Goal: Task Accomplishment & Management: Complete application form

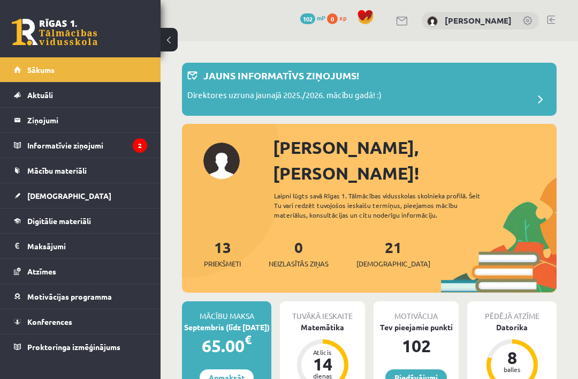
scroll to position [822, 0]
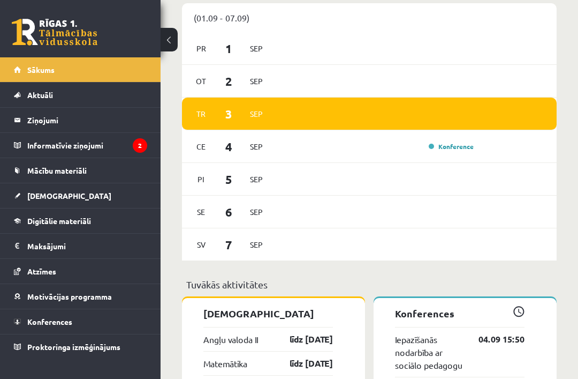
click at [38, 154] on legend "Informatīvie ziņojumi 2" at bounding box center [87, 145] width 120 height 25
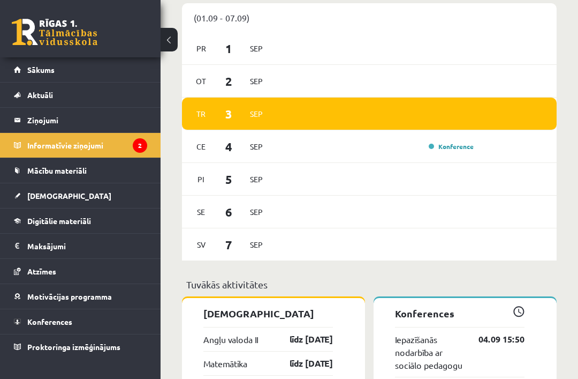
click at [21, 140] on link "Informatīvie ziņojumi 2" at bounding box center [80, 145] width 133 height 25
click at [31, 143] on legend "Informatīvie ziņojumi 2" at bounding box center [87, 145] width 120 height 25
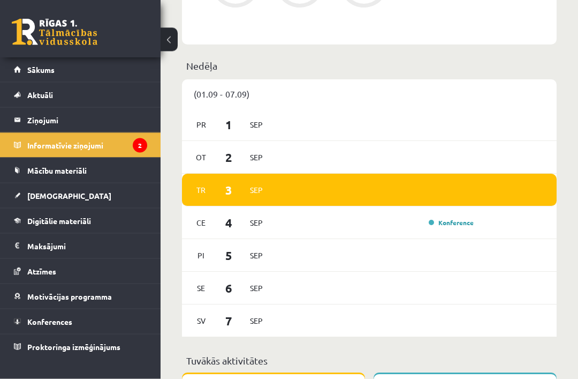
scroll to position [746, 0]
click at [31, 117] on legend "Ziņojumi 0" at bounding box center [87, 120] width 120 height 25
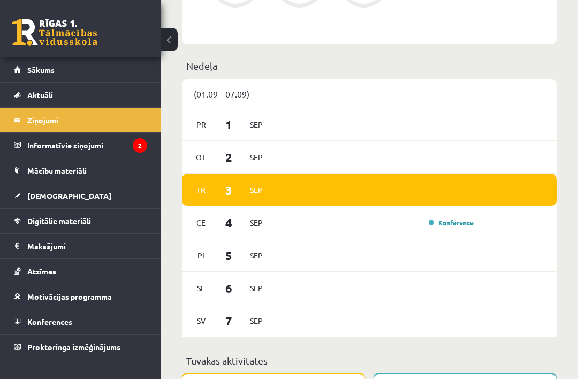
click at [39, 140] on legend "Informatīvie ziņojumi 2" at bounding box center [87, 145] width 120 height 25
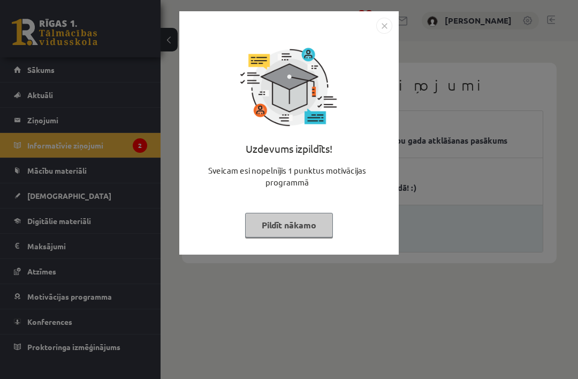
click at [314, 220] on button "Pildīt nākamo" at bounding box center [289, 225] width 88 height 25
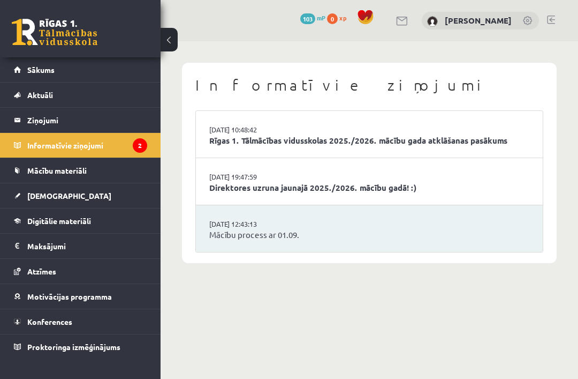
click at [463, 162] on li "29.08.2025 19:47:59 Direktores uzruna jaunajā 2025./2026. mācību gadā! :)" at bounding box center [369, 181] width 347 height 47
click at [339, 182] on link "Direktores uzruna jaunajā 2025./2026. mācību gadā! :)" at bounding box center [369, 188] width 320 height 12
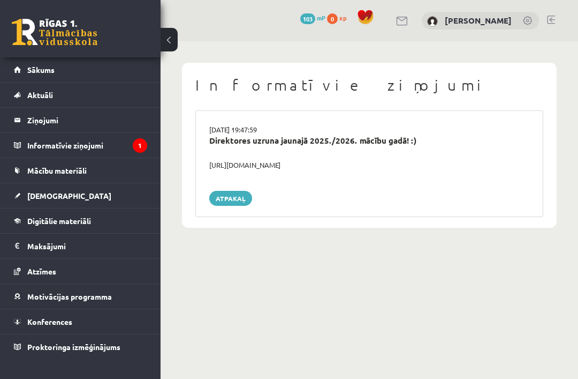
click at [261, 157] on div "Direktores uzruna jaunajā 2025./2026. mācību gadā! :)" at bounding box center [369, 146] width 336 height 25
click at [286, 162] on div "https://youtube.com/shorts/lM8RsWyzCn4" at bounding box center [369, 165] width 336 height 11
click at [246, 161] on div "https://youtube.com/shorts/lM8RsWyzCn4" at bounding box center [369, 165] width 336 height 11
click at [220, 195] on link "Atpakaļ" at bounding box center [230, 198] width 43 height 15
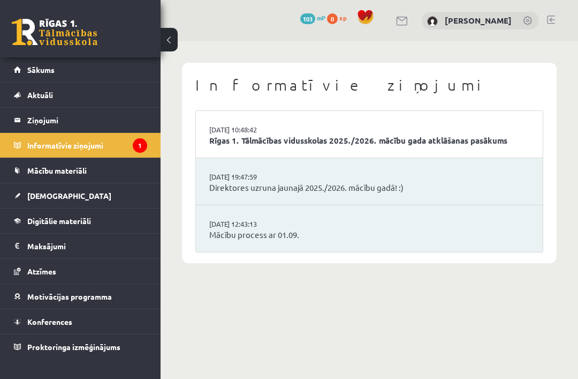
click at [218, 129] on link "[DATE] 10:48:42" at bounding box center [249, 129] width 80 height 11
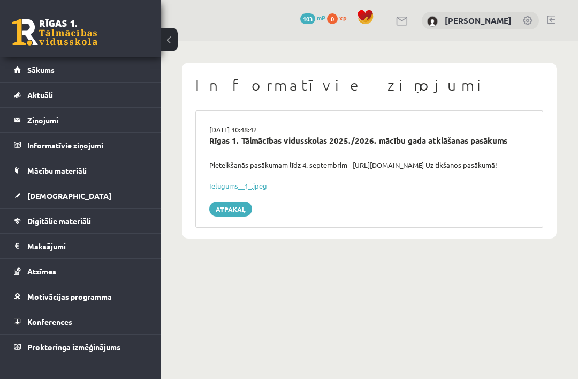
click at [226, 214] on link "Atpakaļ" at bounding box center [230, 208] width 43 height 15
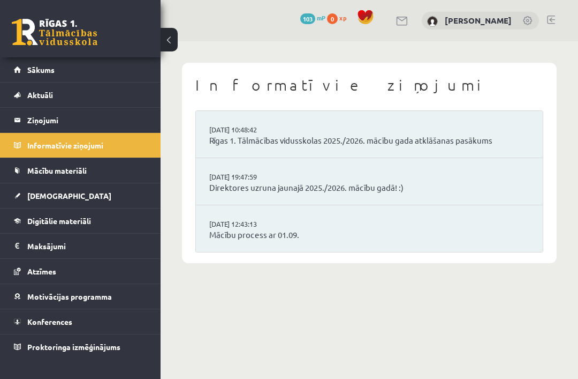
click at [26, 120] on link "Ziņojumi 0" at bounding box center [80, 120] width 133 height 25
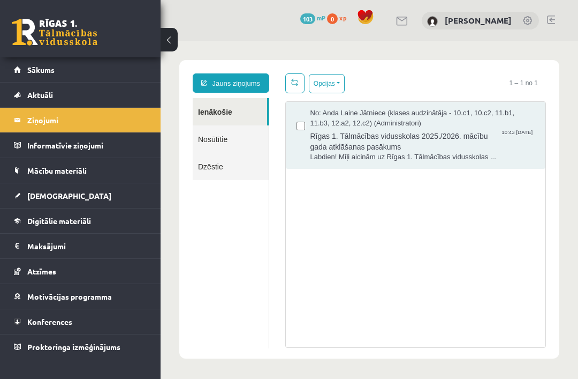
click at [22, 167] on link "Mācību materiāli" at bounding box center [80, 170] width 133 height 25
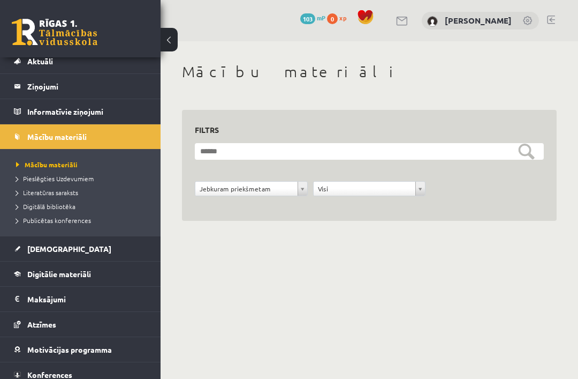
scroll to position [33, 0]
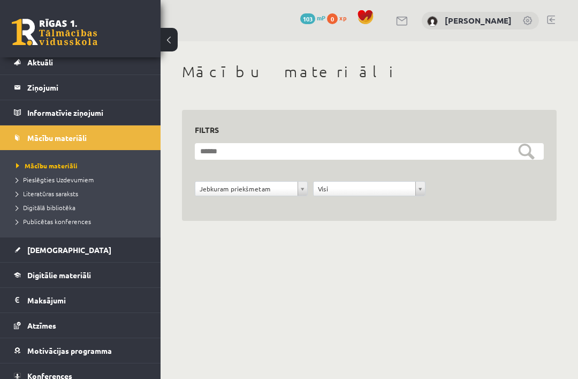
click at [32, 271] on span "Digitālie materiāli" at bounding box center [59, 275] width 64 height 10
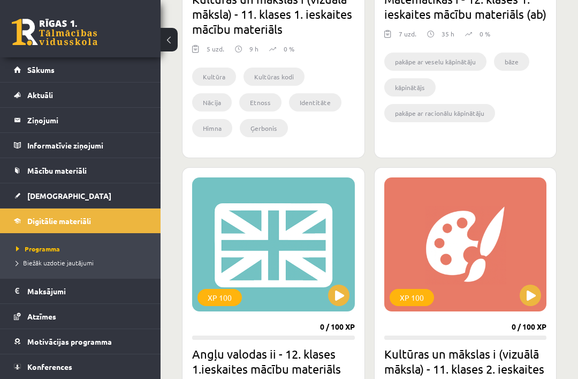
scroll to position [1641, 0]
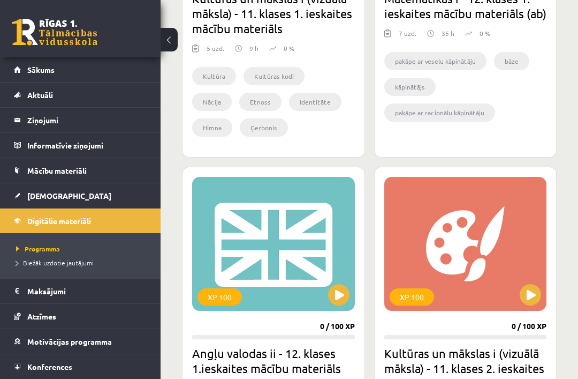
click at [235, 222] on div "XP 100" at bounding box center [273, 244] width 163 height 134
click at [320, 288] on div "XP 100" at bounding box center [273, 244] width 163 height 134
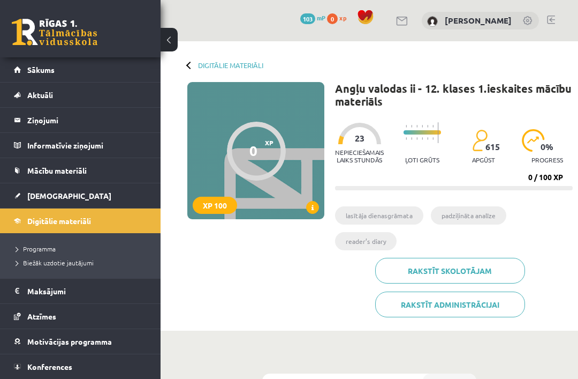
click at [286, 143] on div "0 XP XP 100" at bounding box center [255, 150] width 137 height 137
click at [364, 148] on p "Nepieciešamais laiks stundās" at bounding box center [359, 155] width 49 height 15
click at [401, 211] on li "lasītāja dienasgrāmata" at bounding box center [379, 215] width 88 height 18
click at [283, 140] on div at bounding box center [256, 151] width 59 height 59
click at [243, 197] on div "0 XP XP 100" at bounding box center [255, 150] width 137 height 137
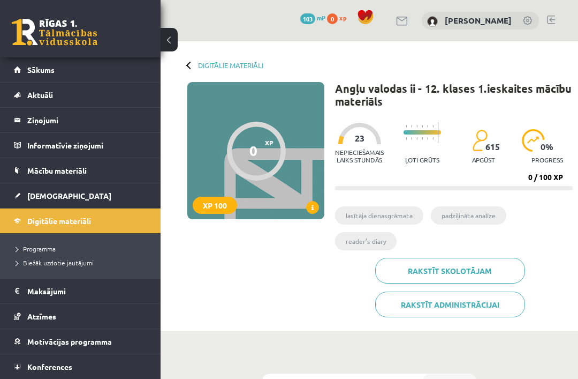
click at [223, 209] on div "XP 100" at bounding box center [215, 205] width 44 height 17
click at [294, 91] on div "0 XP XP 100" at bounding box center [255, 150] width 137 height 137
click at [213, 58] on div "Digitālie materiāli 0 XP XP 100 0 / 100 XP Angļu valodas ii - 12. klases 1.iesk…" at bounding box center [370, 185] width 418 height 289
click at [221, 67] on link "Digitālie materiāli" at bounding box center [230, 65] width 65 height 8
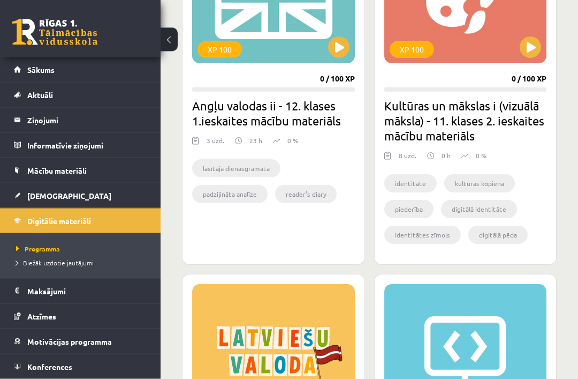
scroll to position [1889, 0]
click at [314, 115] on h2 "Angļu valodas ii - 12. klases 1.ieskaites mācību materiāls" at bounding box center [273, 113] width 163 height 30
click at [342, 56] on button at bounding box center [338, 46] width 21 height 21
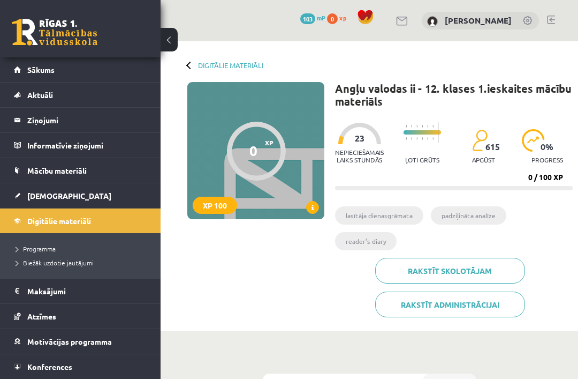
click at [379, 210] on li "lasītāja dienasgrāmata" at bounding box center [379, 215] width 88 height 18
click at [313, 202] on span at bounding box center [312, 207] width 13 height 13
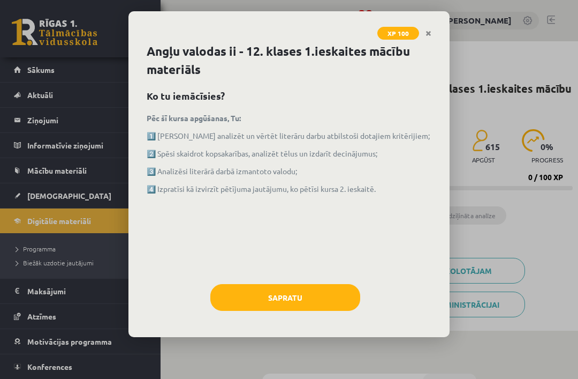
click at [272, 293] on button "Sapratu" at bounding box center [285, 297] width 150 height 27
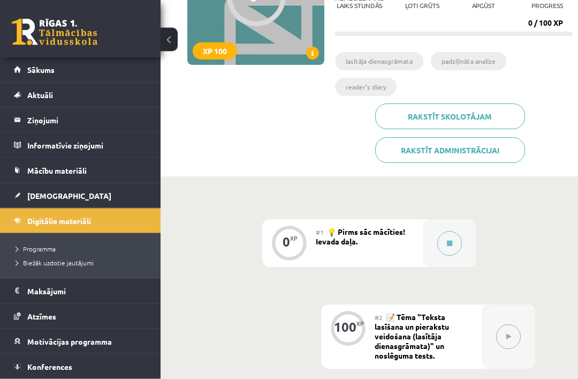
scroll to position [238, 0]
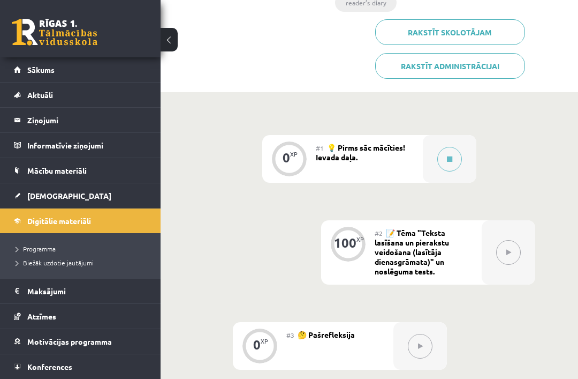
click at [445, 153] on button at bounding box center [449, 159] width 25 height 25
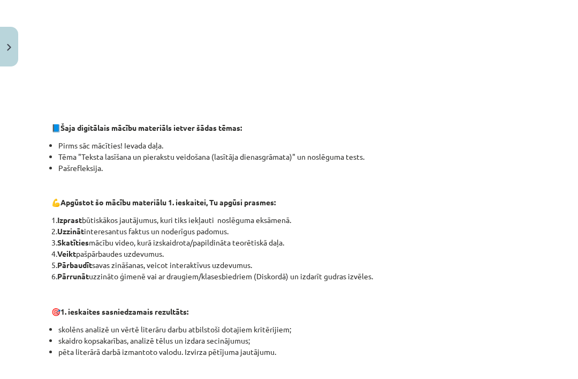
scroll to position [397, 0]
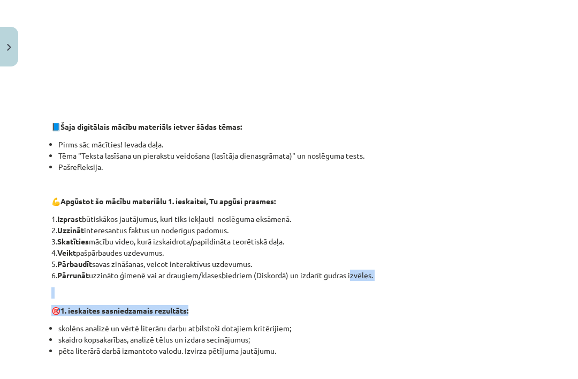
click at [478, 333] on li "skolēns analizē un vērtē literāru darbu atbilstoši dotajiem kritērijiem;" at bounding box center [292, 327] width 469 height 11
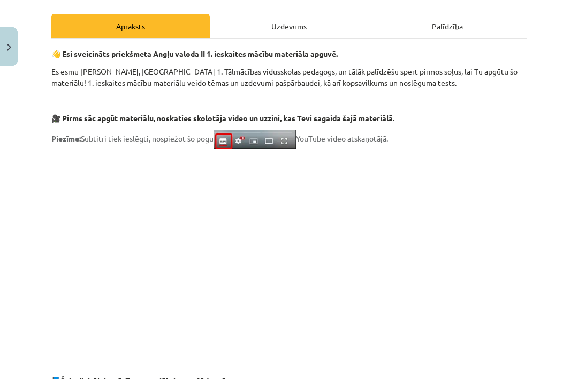
scroll to position [140, 0]
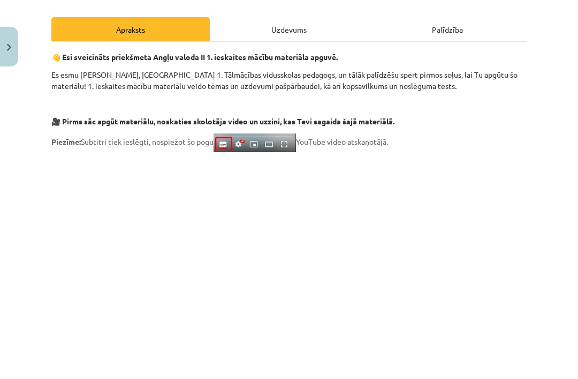
click at [267, 31] on div "Uzdevums" at bounding box center [289, 29] width 158 height 24
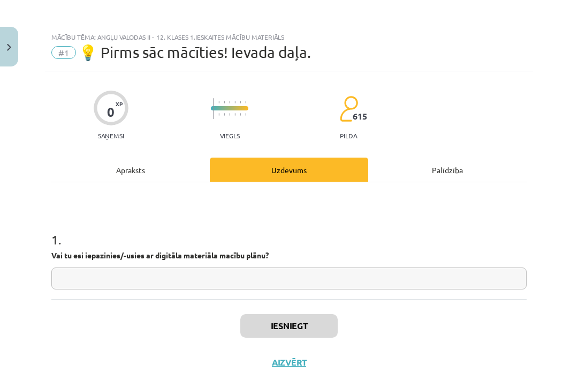
click at [81, 282] on input "text" at bounding box center [288, 278] width 475 height 22
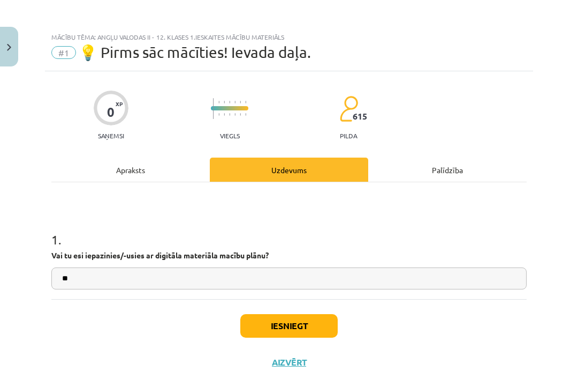
type input "**"
click at [257, 320] on button "Iesniegt" at bounding box center [288, 326] width 97 height 24
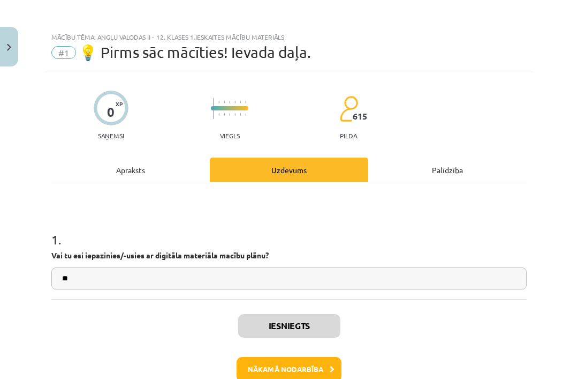
click at [330, 366] on icon at bounding box center [332, 369] width 5 height 7
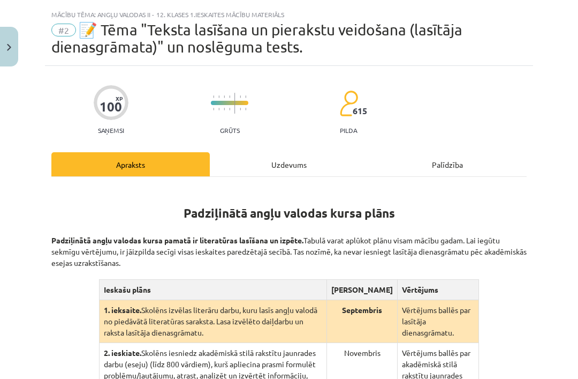
scroll to position [27, 0]
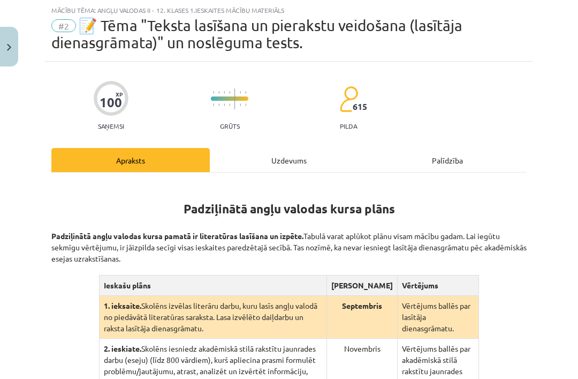
click at [454, 170] on div "Palīdzība" at bounding box center [447, 160] width 158 height 24
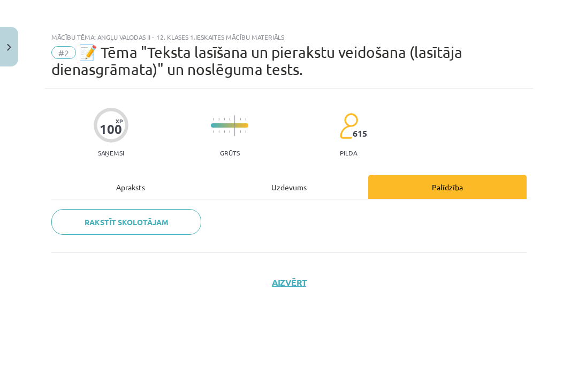
click at [459, 167] on div "100 XP Saņemsi Grūts 615 pilda Apraksts Uzdevums Palīdzība Rakstīt skolotājam A…" at bounding box center [289, 219] width 488 height 263
click at [129, 187] on div "Apraksts" at bounding box center [130, 187] width 158 height 24
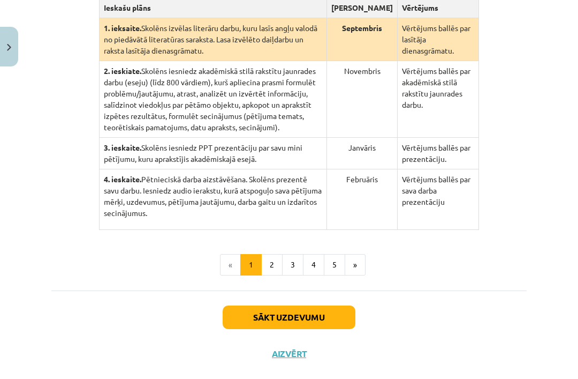
scroll to position [302, 0]
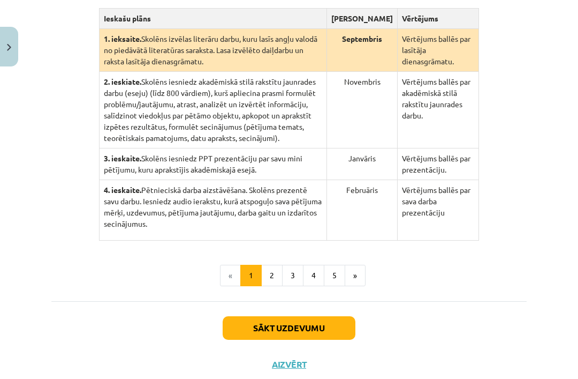
click at [271, 286] on button "2" at bounding box center [271, 275] width 21 height 21
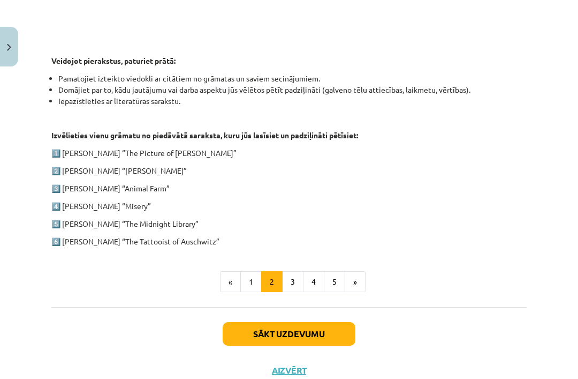
scroll to position [509, 0]
click at [290, 283] on button "3" at bounding box center [292, 281] width 21 height 21
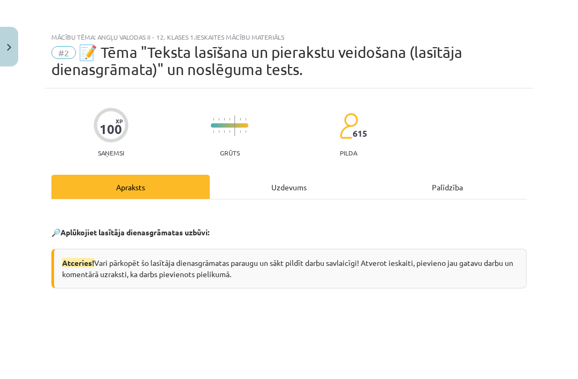
scroll to position [0, 0]
click at [254, 177] on div "Uzdevums" at bounding box center [289, 187] width 158 height 24
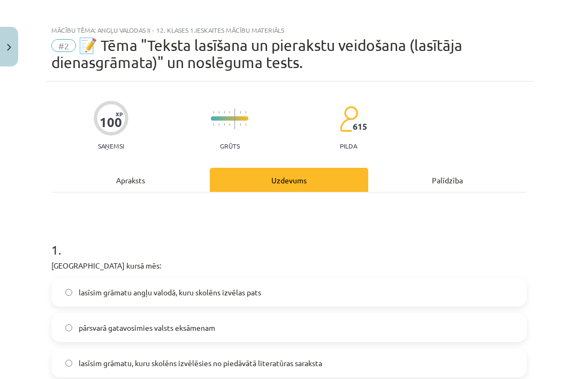
click at [93, 168] on div "Apraksts" at bounding box center [130, 180] width 158 height 24
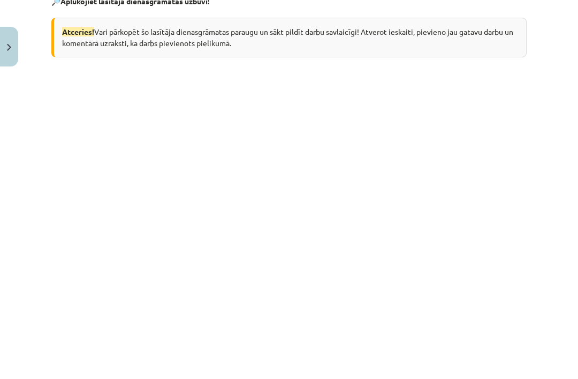
scroll to position [143, 0]
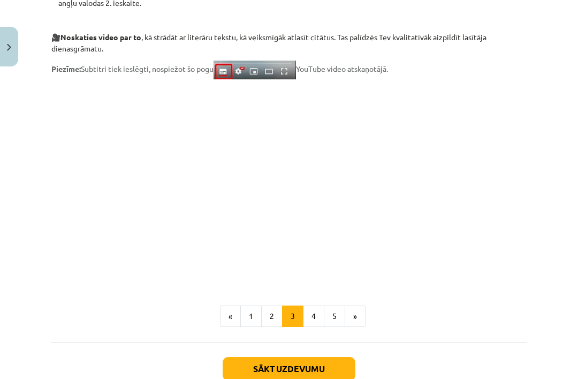
click at [315, 308] on button "4" at bounding box center [313, 315] width 21 height 21
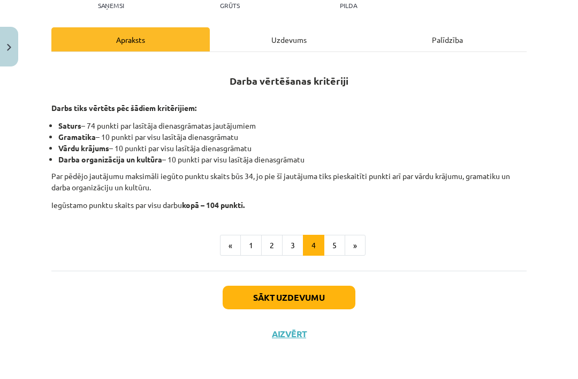
scroll to position [111, 0]
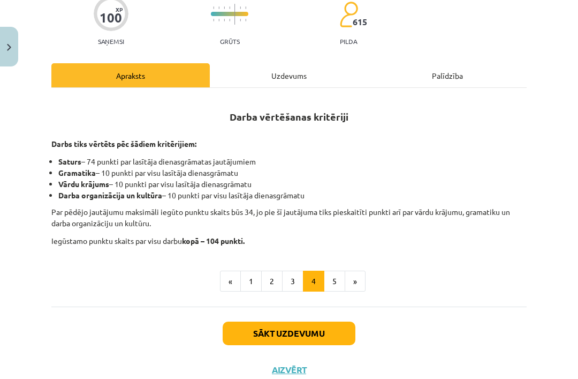
click at [338, 273] on button "5" at bounding box center [334, 280] width 21 height 21
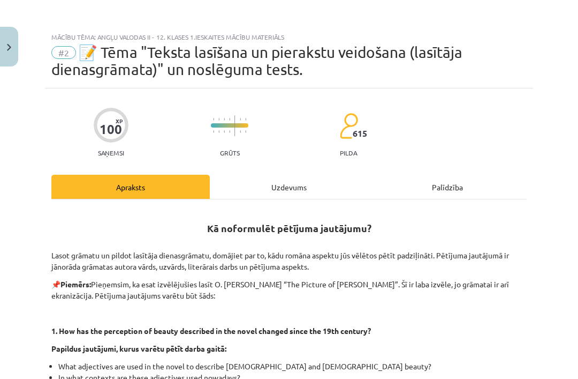
scroll to position [0, 0]
click at [278, 184] on div "Uzdevums" at bounding box center [289, 187] width 158 height 24
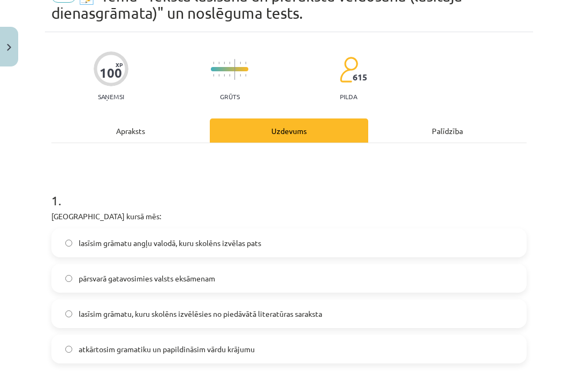
scroll to position [62, 0]
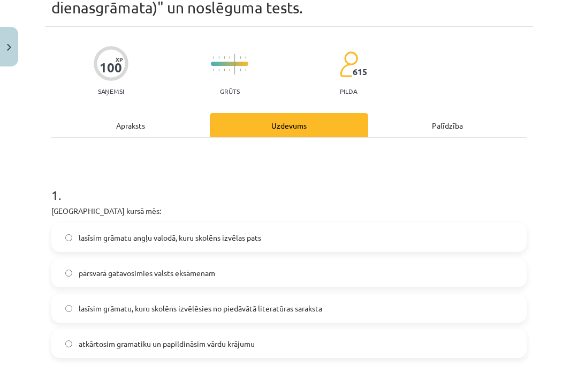
click at [81, 305] on span "lasīsim grāmatu, kuru skolēns izvēlēsies no piedāvātā literatūras saraksta" at bounding box center [201, 308] width 244 height 11
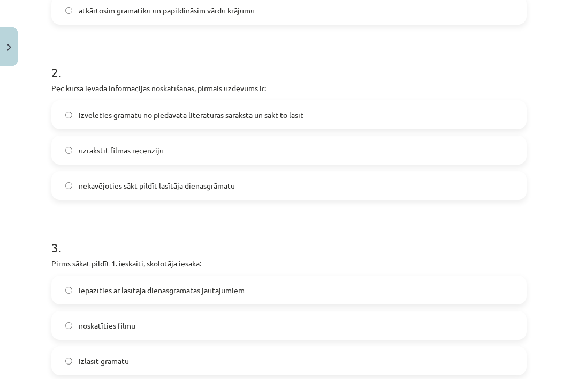
scroll to position [388, 0]
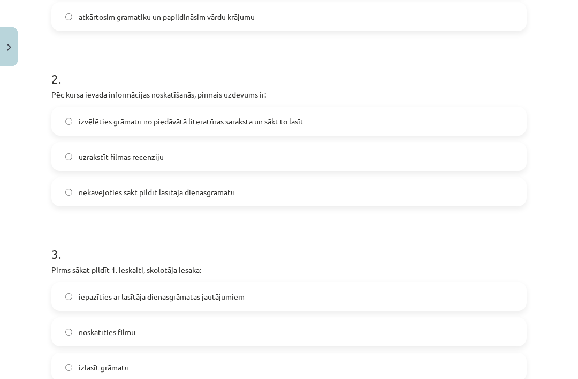
click at [105, 123] on span "izvēlēties grāmatu no piedāvātā literatūras saraksta un sākt to lasīt" at bounding box center [191, 121] width 225 height 11
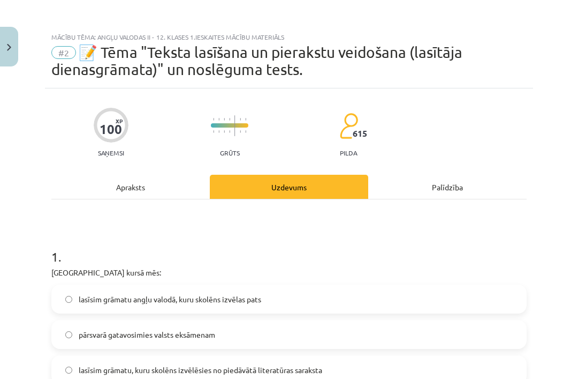
scroll to position [0, 0]
click at [127, 185] on div "Apraksts" at bounding box center [130, 187] width 158 height 24
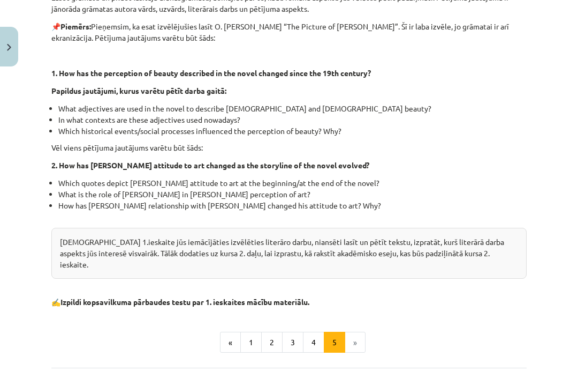
scroll to position [258, 0]
click at [246, 332] on button "1" at bounding box center [250, 341] width 21 height 21
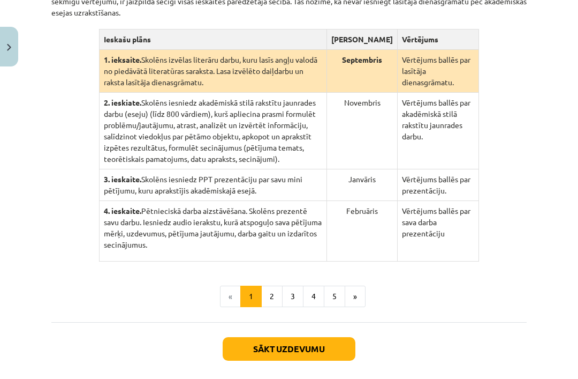
scroll to position [273, 0]
click at [228, 307] on li "«" at bounding box center [230, 295] width 21 height 21
click at [268, 307] on button "2" at bounding box center [271, 295] width 21 height 21
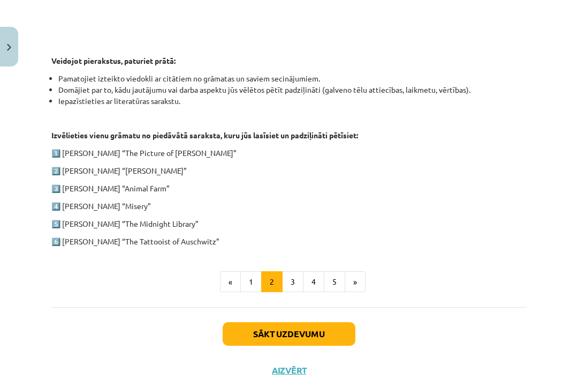
scroll to position [509, 0]
click at [293, 283] on button "3" at bounding box center [292, 281] width 21 height 21
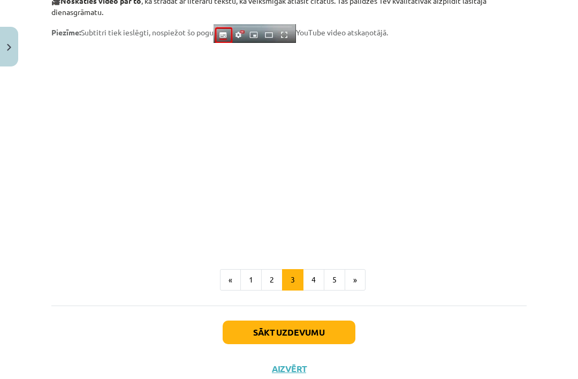
scroll to position [884, 0]
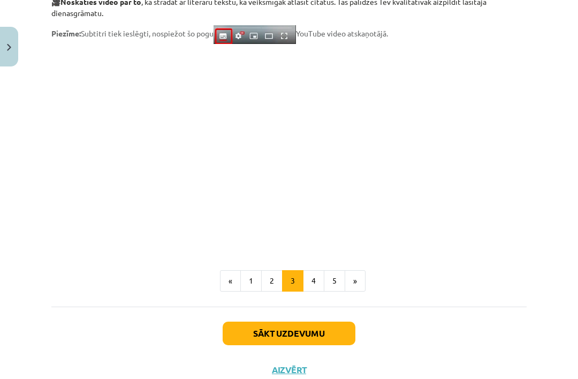
click at [507, 173] on p at bounding box center [288, 147] width 475 height 195
click at [314, 276] on button "4" at bounding box center [313, 280] width 21 height 21
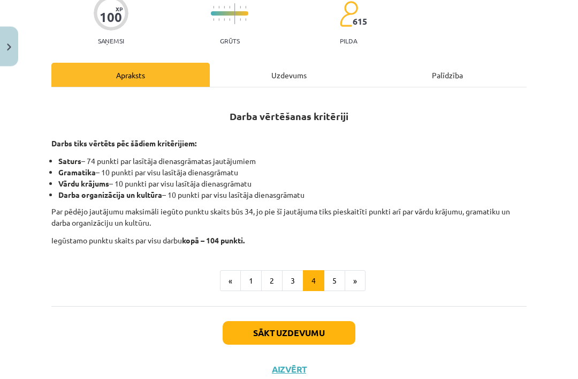
scroll to position [293, 0]
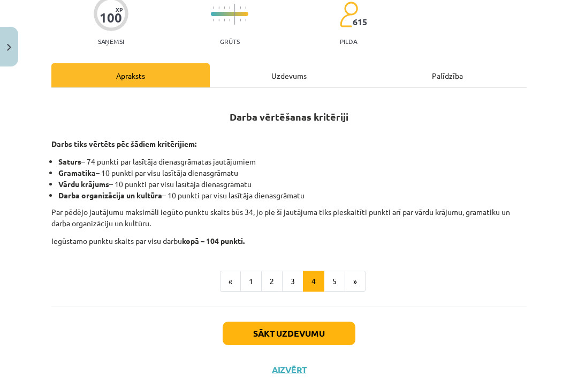
click at [331, 272] on button "5" at bounding box center [334, 280] width 21 height 21
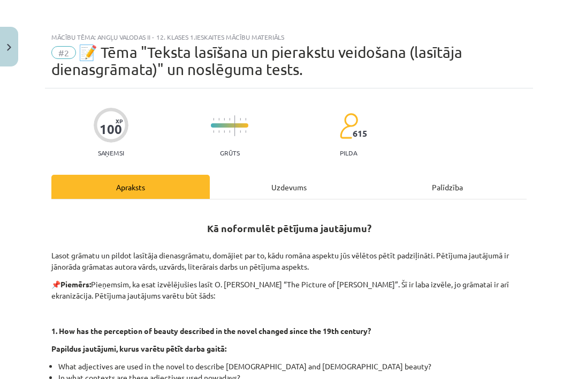
scroll to position [0, 0]
click at [282, 175] on div "Uzdevums" at bounding box center [289, 187] width 158 height 24
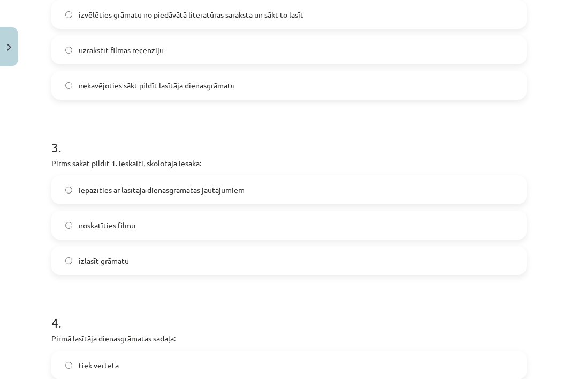
scroll to position [495, 0]
click at [77, 180] on label "iepazīties ar lasītāja dienasgrāmatas jautājumiem" at bounding box center [288, 189] width 473 height 27
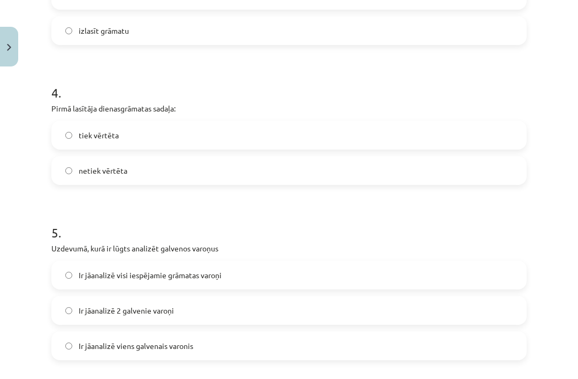
scroll to position [726, 0]
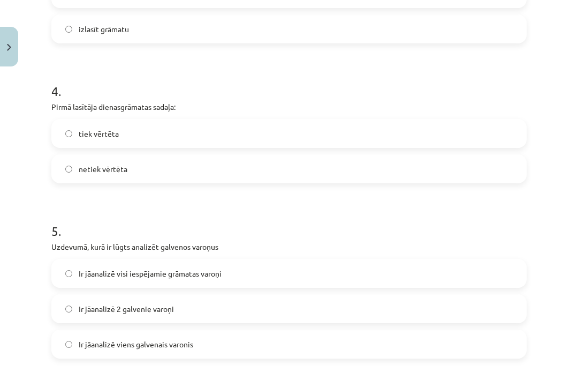
click at [103, 133] on span "tiek vērtēta" at bounding box center [99, 133] width 40 height 11
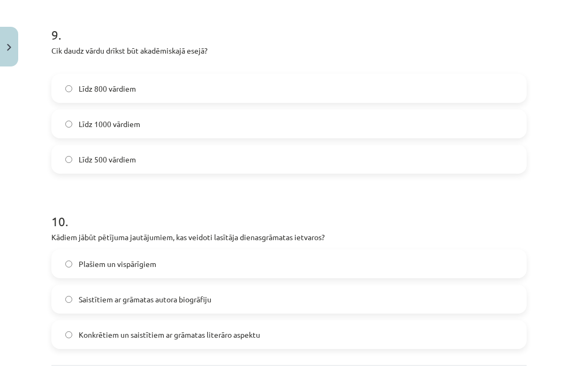
scroll to position [1623, 0]
click at [92, 99] on label "Līdz 800 vārdiem" at bounding box center [288, 87] width 473 height 27
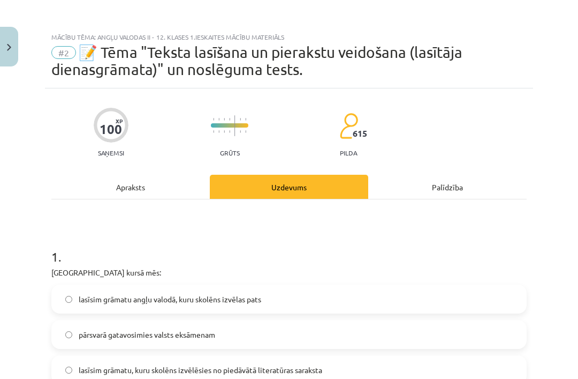
scroll to position [0, 0]
click at [115, 185] on div "Apraksts" at bounding box center [130, 187] width 158 height 24
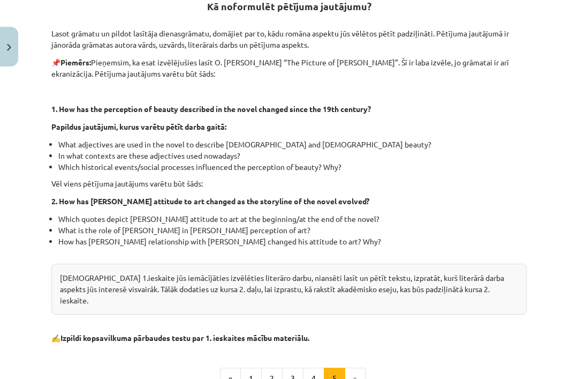
scroll to position [205, 0]
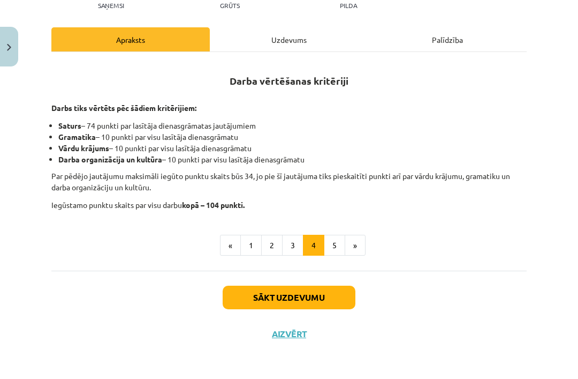
scroll to position [111, 0]
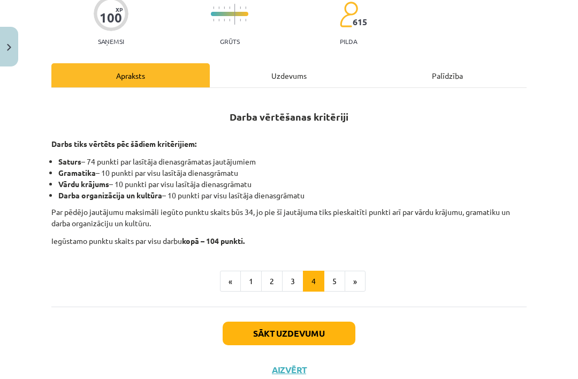
click at [290, 284] on button "3" at bounding box center [292, 280] width 21 height 21
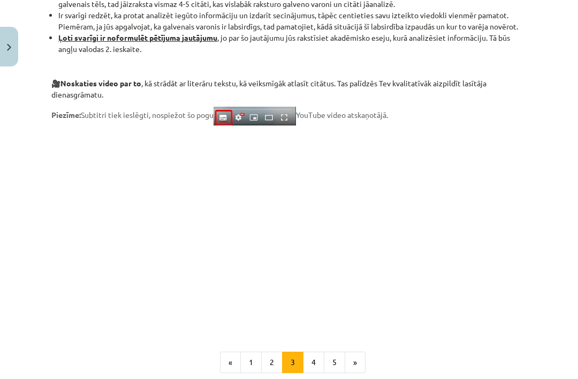
scroll to position [803, 0]
click at [268, 367] on button "2" at bounding box center [271, 361] width 21 height 21
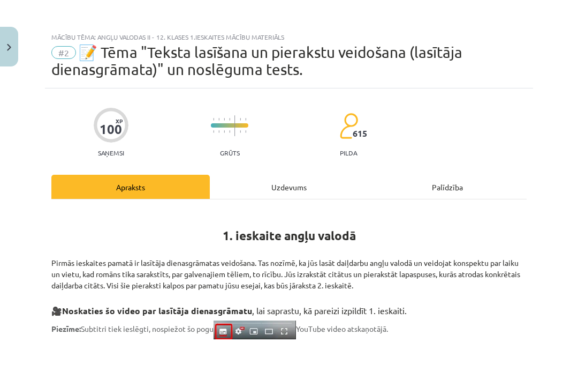
scroll to position [0, 0]
click at [300, 184] on div "Uzdevums" at bounding box center [289, 187] width 158 height 24
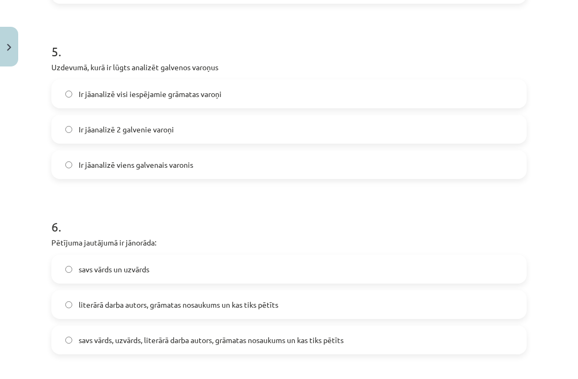
scroll to position [905, 0]
click at [309, 118] on label "Ir jāanalizē 2 galvenie varoņi" at bounding box center [288, 129] width 473 height 27
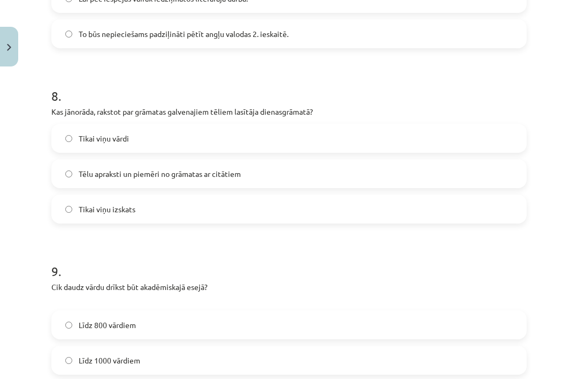
scroll to position [1391, 0]
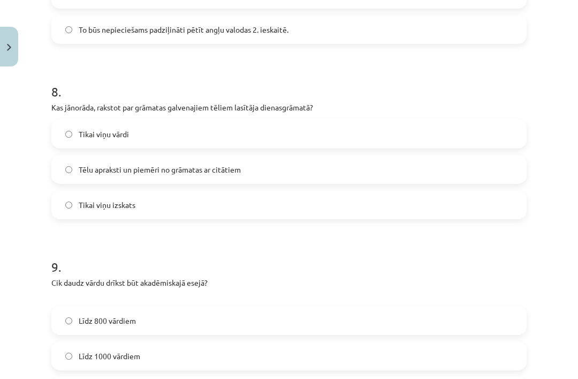
click at [321, 165] on label "Tēlu apraksti un piemēri no grāmatas ar citātiem" at bounding box center [288, 169] width 473 height 27
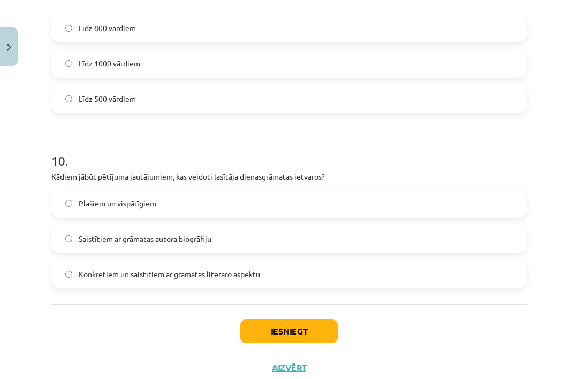
scroll to position [1681, 0]
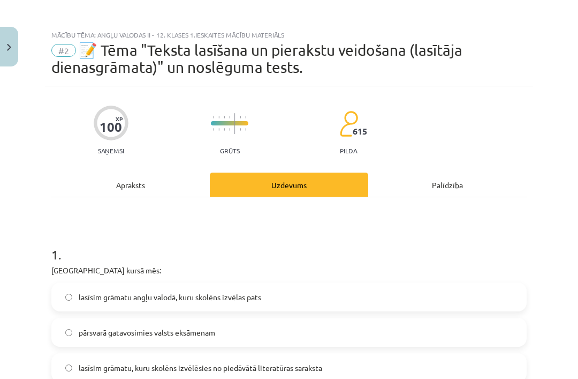
click at [127, 188] on div "Apraksts" at bounding box center [130, 184] width 158 height 24
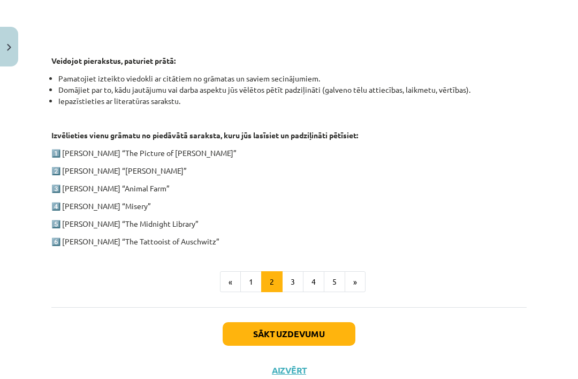
scroll to position [509, 0]
click at [323, 285] on button "4" at bounding box center [313, 281] width 21 height 21
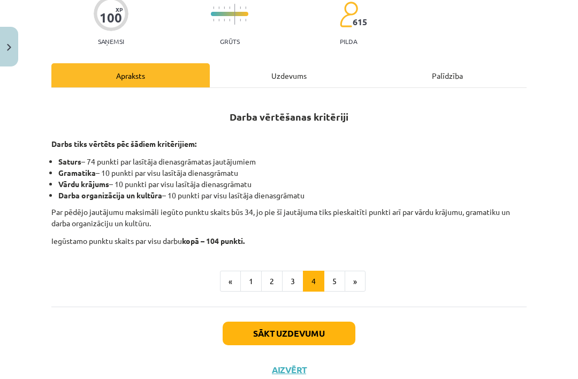
click at [294, 281] on button "3" at bounding box center [292, 280] width 21 height 21
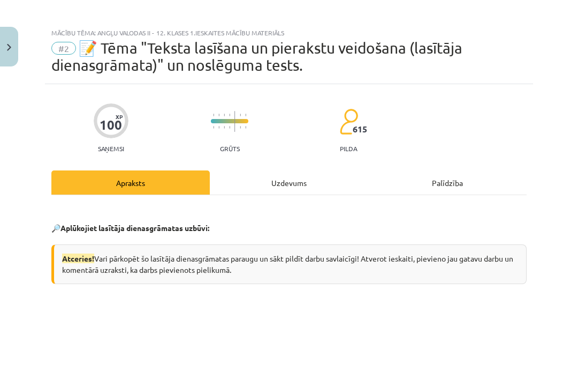
scroll to position [4, 0]
click at [289, 170] on div "Uzdevums" at bounding box center [289, 182] width 158 height 24
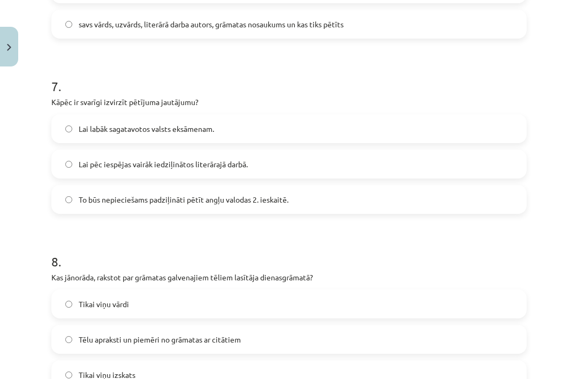
scroll to position [1223, 0]
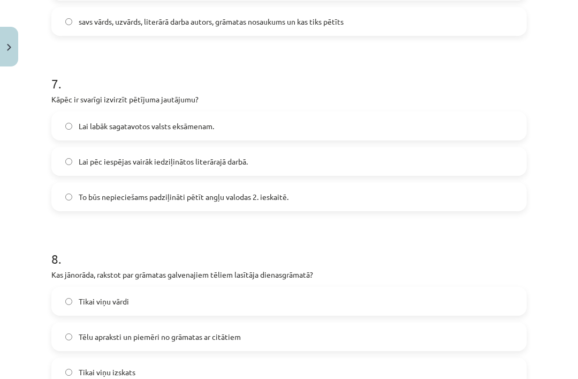
click at [205, 192] on span "To būs nepieciešams padziļināti pētīt angļu valodas 2. ieskaitē." at bounding box center [184, 196] width 210 height 11
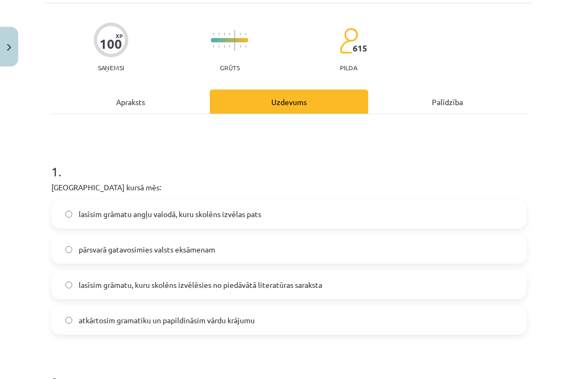
click at [169, 105] on div "Apraksts" at bounding box center [130, 101] width 158 height 24
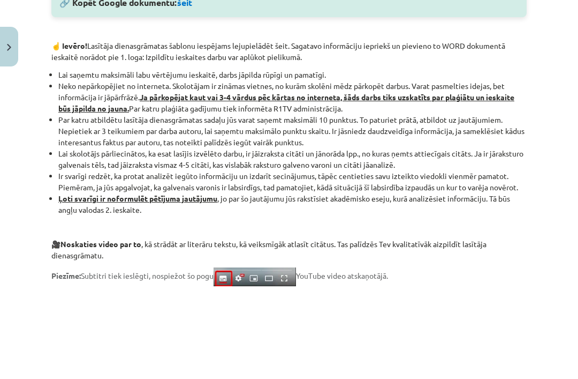
scroll to position [641, 0]
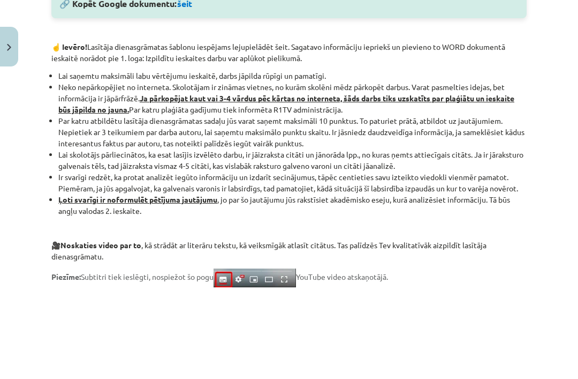
click at [194, 108] on li "Neko nepārkopējiet no interneta. Skolotājam ir zināmas vietnes, no kurām skolēn…" at bounding box center [292, 98] width 469 height 34
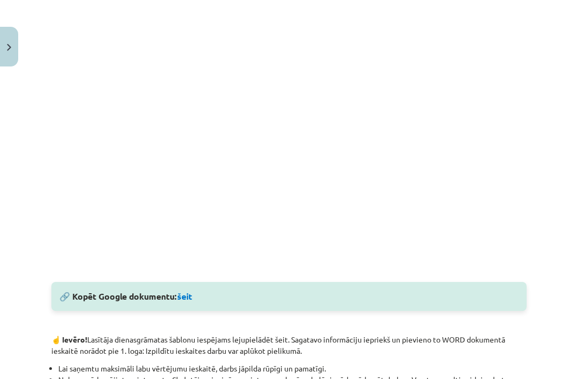
scroll to position [341, 0]
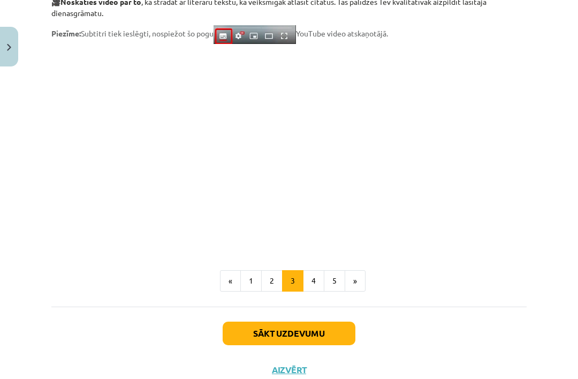
click at [273, 280] on button "2" at bounding box center [271, 280] width 21 height 21
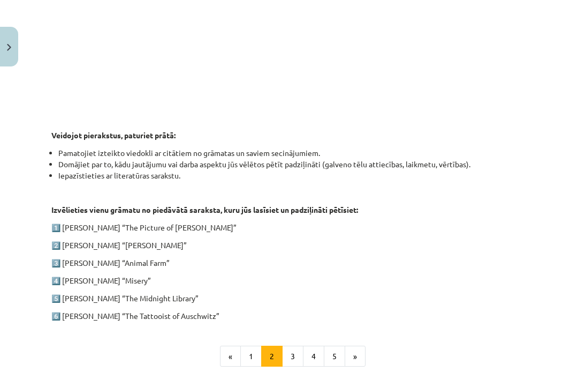
scroll to position [435, 0]
click at [294, 352] on button "3" at bounding box center [292, 355] width 21 height 21
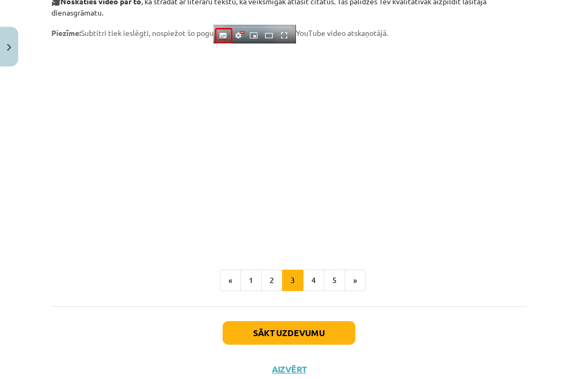
scroll to position [884, 0]
click at [320, 282] on button "4" at bounding box center [313, 280] width 21 height 21
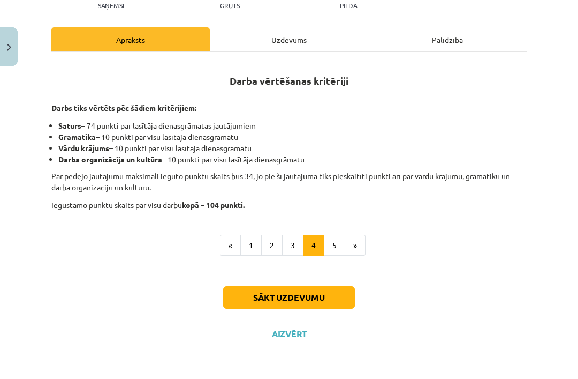
scroll to position [111, 0]
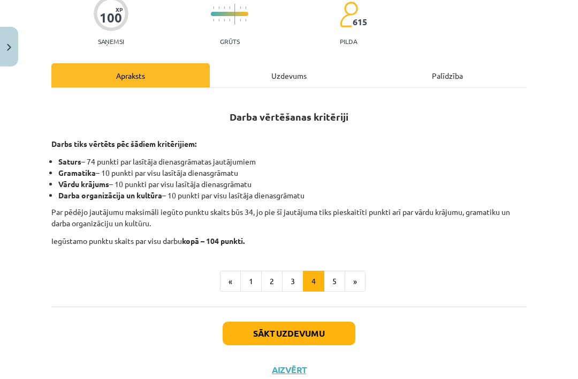
click at [331, 281] on button "5" at bounding box center [334, 280] width 21 height 21
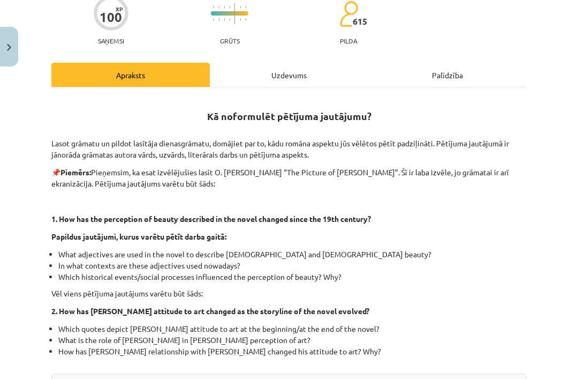
scroll to position [112, 0]
click at [299, 63] on div "Uzdevums" at bounding box center [289, 75] width 158 height 24
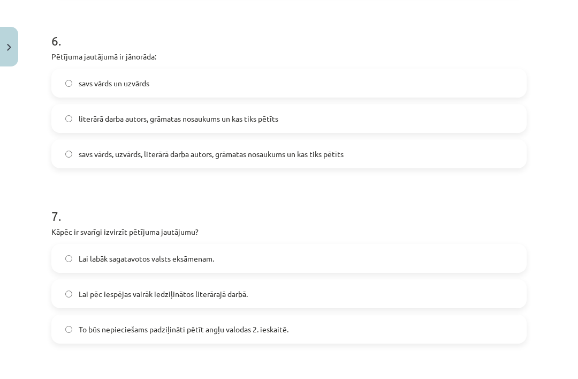
scroll to position [1091, 0]
click at [261, 116] on span "literārā darba autors, grāmatas nosaukums un kas tiks pētīts" at bounding box center [179, 118] width 200 height 11
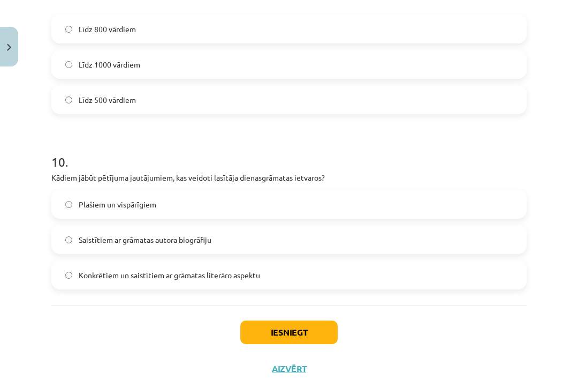
scroll to position [1681, 0]
click at [273, 277] on label "Konkrētiem un saistītiem ar grāmatas literāro aspektu" at bounding box center [288, 275] width 473 height 27
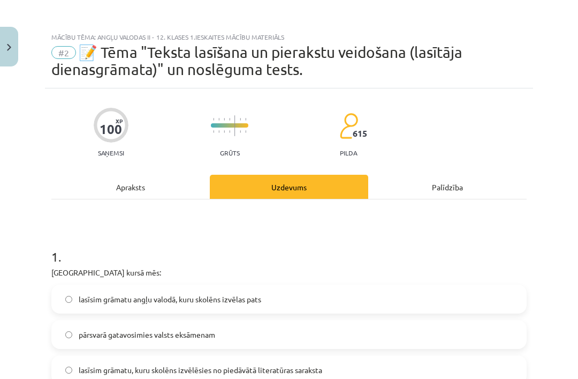
scroll to position [0, 0]
click at [166, 179] on div "Apraksts" at bounding box center [130, 187] width 158 height 24
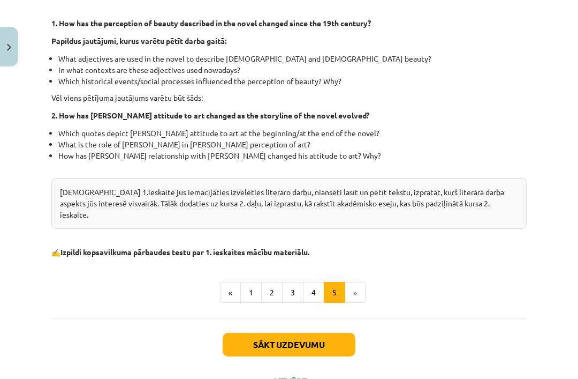
click at [315, 285] on button "4" at bounding box center [313, 292] width 21 height 21
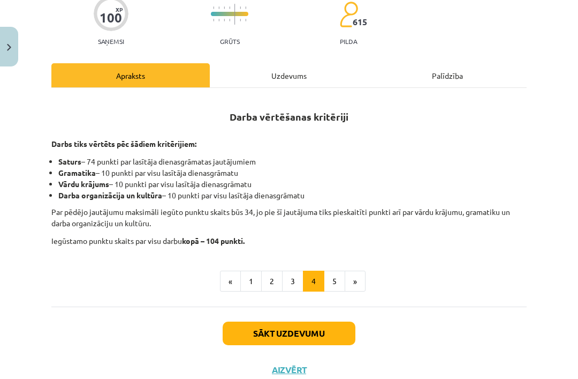
click at [291, 281] on button "3" at bounding box center [292, 280] width 21 height 21
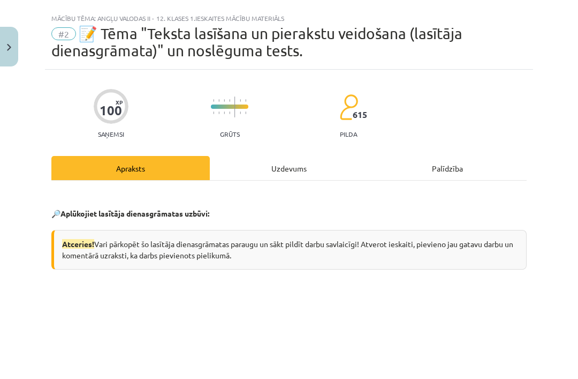
scroll to position [19, 0]
click at [292, 156] on div "Uzdevums" at bounding box center [289, 168] width 158 height 24
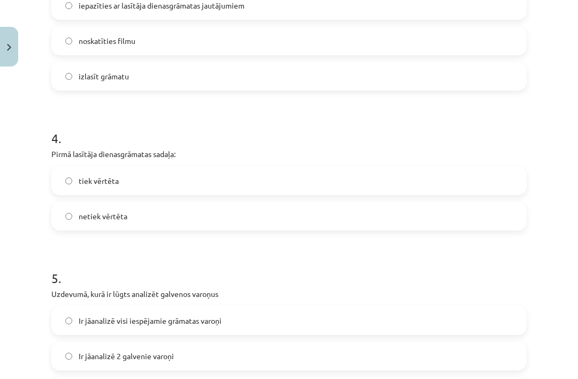
scroll to position [679, 0]
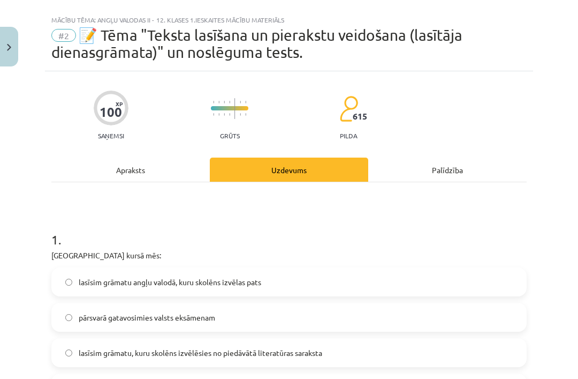
click at [171, 168] on div "Apraksts" at bounding box center [130, 169] width 158 height 24
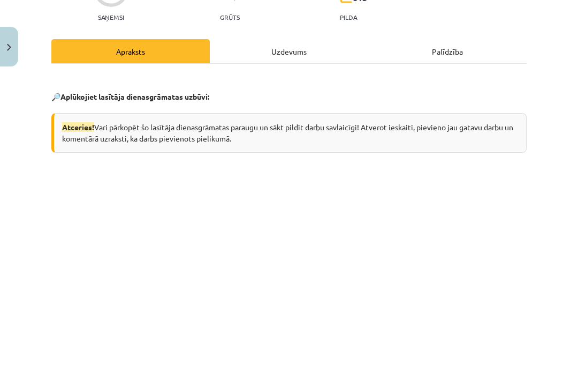
scroll to position [135, 0]
click at [297, 48] on div "Uzdevums" at bounding box center [289, 52] width 158 height 24
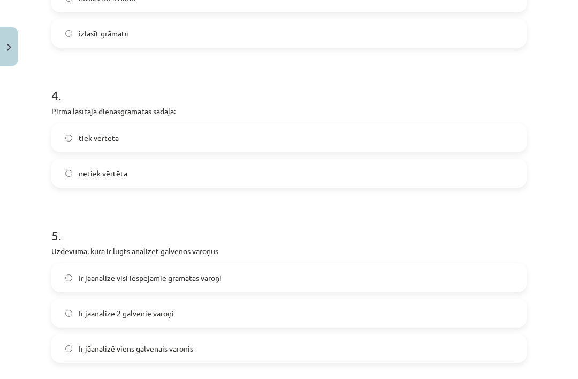
scroll to position [723, 0]
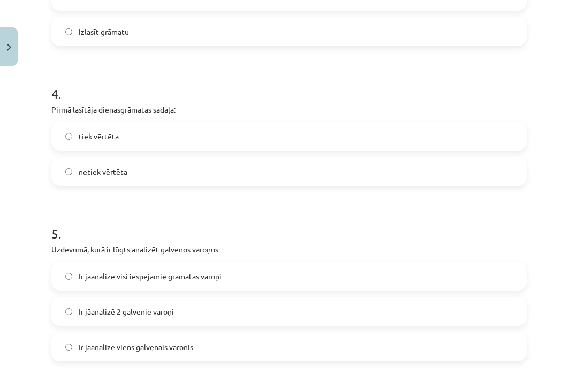
click at [188, 172] on label "netiek vērtēta" at bounding box center [288, 171] width 473 height 27
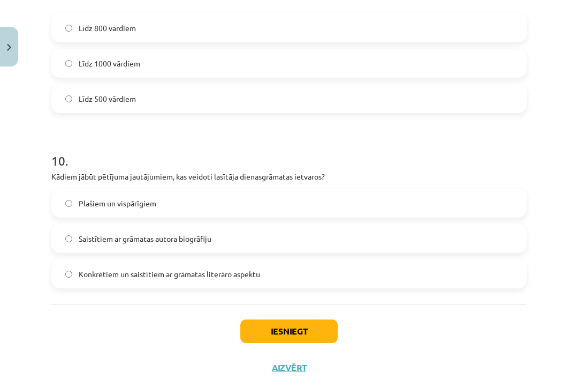
scroll to position [1681, 0]
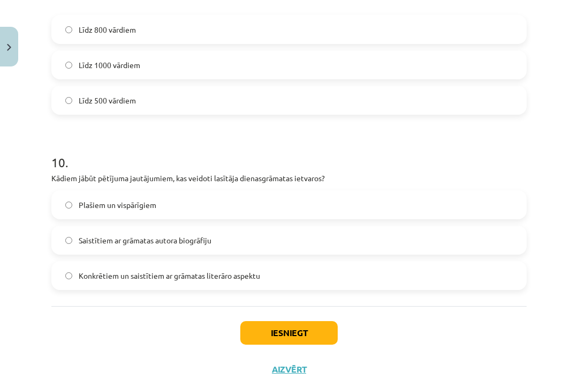
click at [262, 337] on button "Iesniegt" at bounding box center [288, 333] width 97 height 24
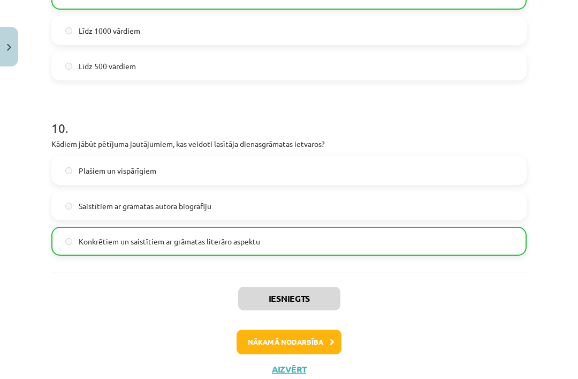
scroll to position [1715, 0]
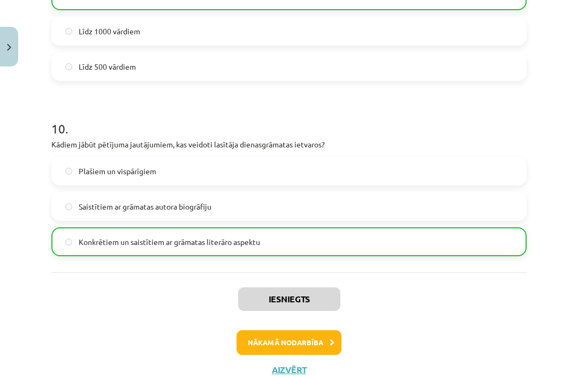
click at [259, 346] on button "Nākamā nodarbība" at bounding box center [289, 342] width 105 height 25
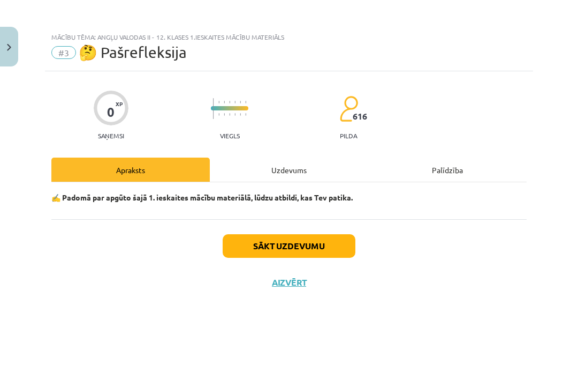
click at [292, 165] on div "Uzdevums" at bounding box center [289, 169] width 158 height 24
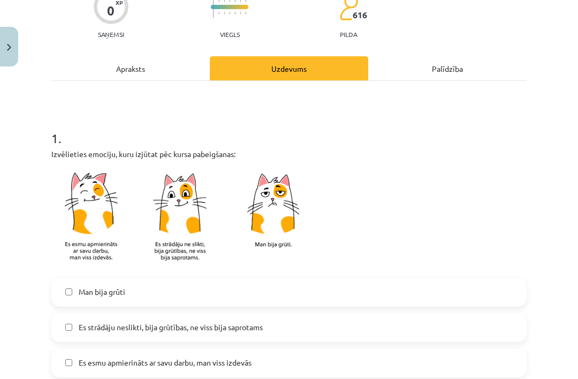
scroll to position [101, 0]
click at [173, 56] on div "Apraksts" at bounding box center [130, 68] width 158 height 24
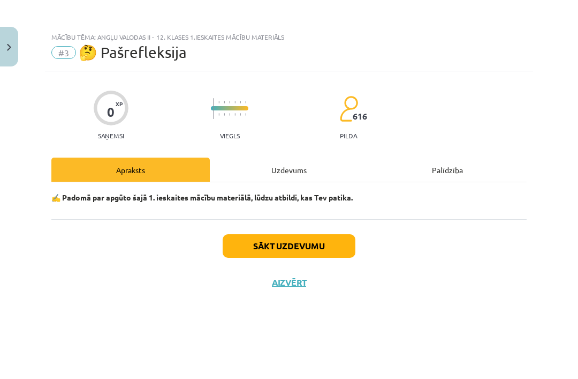
scroll to position [0, 0]
click at [294, 166] on div "Uzdevums" at bounding box center [289, 169] width 158 height 24
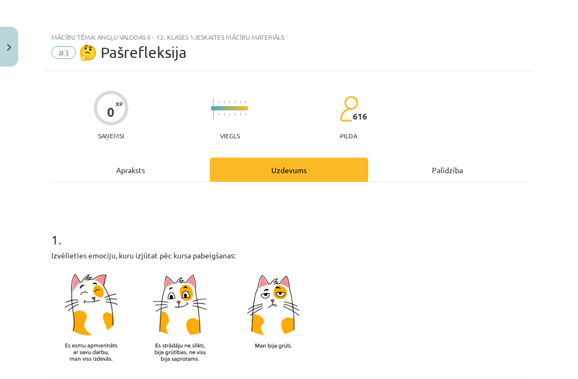
scroll to position [27, 0]
click at [163, 157] on div "Apraksts" at bounding box center [130, 169] width 158 height 24
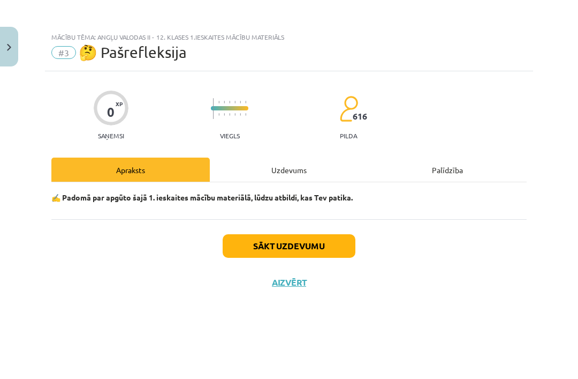
scroll to position [0, 0]
click at [277, 163] on div "Uzdevums" at bounding box center [289, 169] width 158 height 24
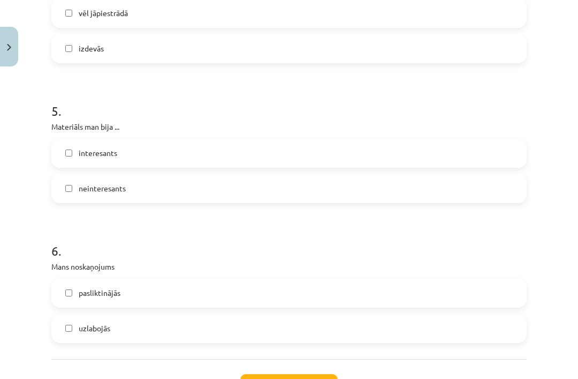
scroll to position [870, 0]
click at [213, 140] on label "interesants" at bounding box center [288, 153] width 473 height 27
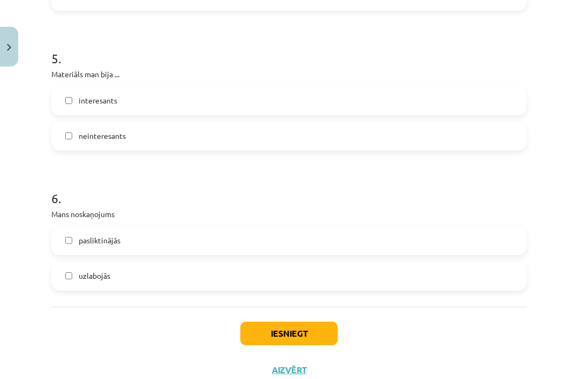
scroll to position [921, 0]
click at [167, 263] on label "uzlabojās" at bounding box center [288, 276] width 473 height 27
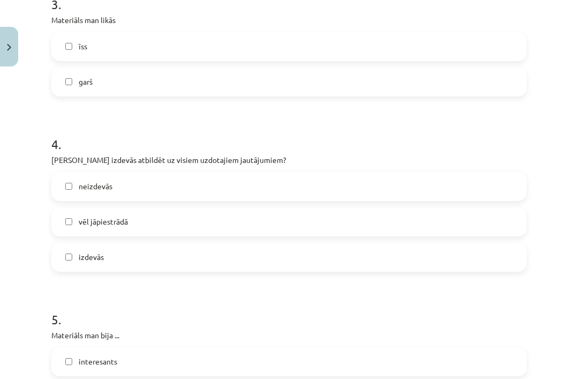
scroll to position [661, 0]
click at [210, 244] on label "izdevās" at bounding box center [288, 257] width 473 height 27
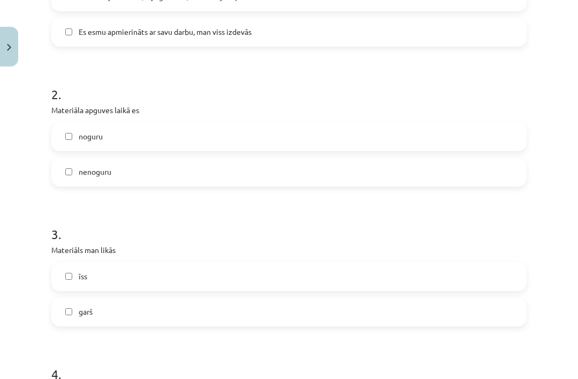
scroll to position [432, 0]
click at [195, 263] on label "īss" at bounding box center [288, 276] width 473 height 27
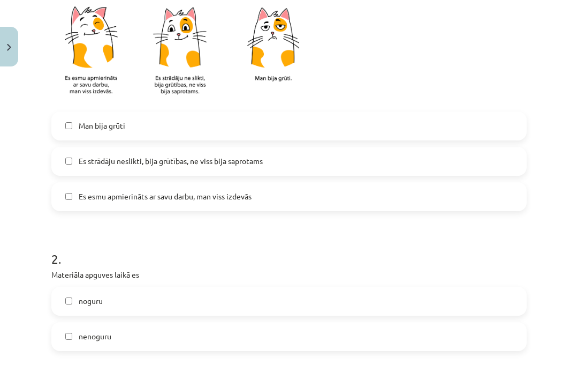
scroll to position [267, 0]
click at [167, 323] on label "nenoguru" at bounding box center [288, 336] width 473 height 27
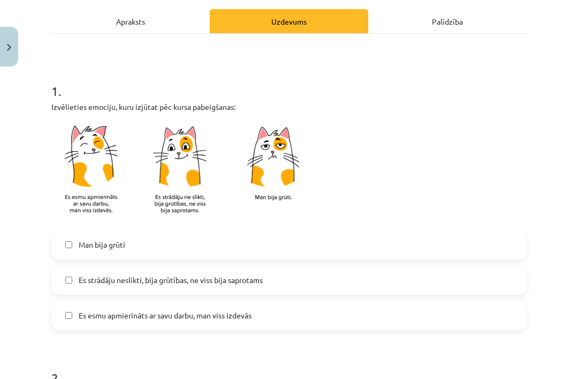
scroll to position [147, 0]
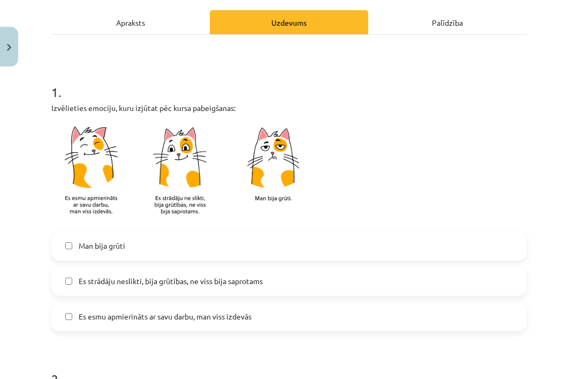
click at [224, 311] on span "Es esmu apmierināts ar savu darbu, man viss izdevās" at bounding box center [165, 316] width 173 height 11
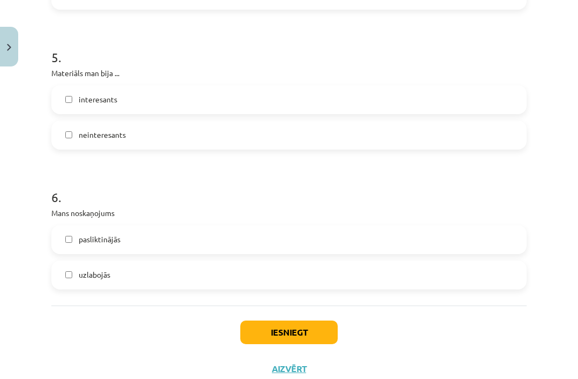
scroll to position [923, 0]
click at [274, 321] on button "Iesniegt" at bounding box center [288, 333] width 97 height 24
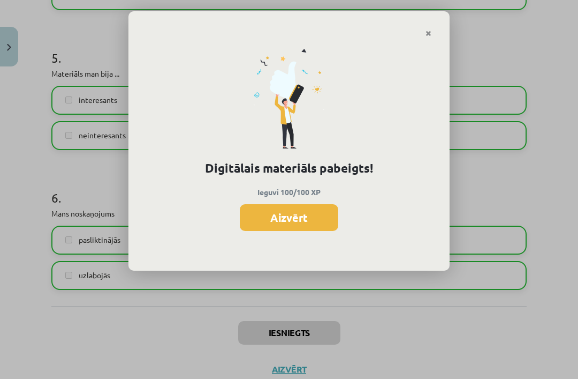
click at [305, 216] on button "Aizvērt" at bounding box center [289, 217] width 99 height 27
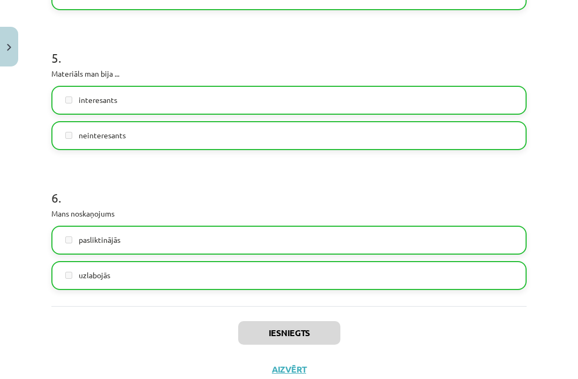
click at [281, 364] on button "Aizvērt" at bounding box center [289, 369] width 41 height 11
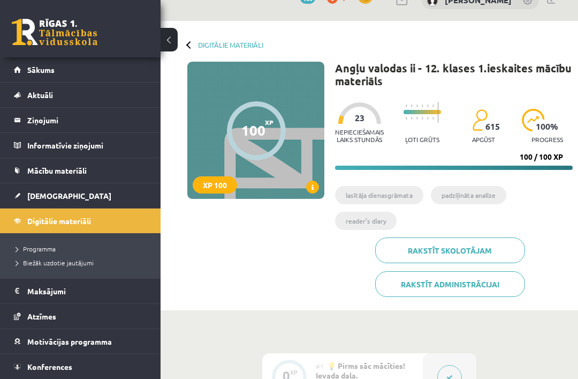
scroll to position [0, 0]
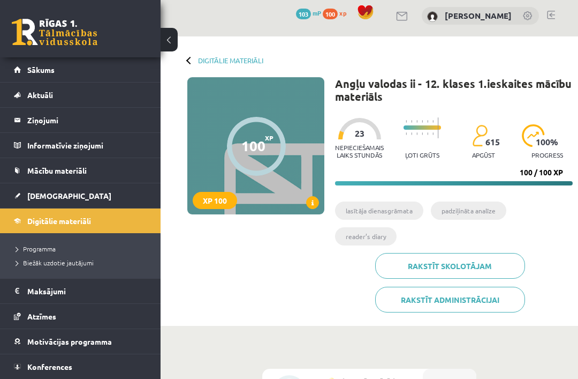
scroll to position [5, 0]
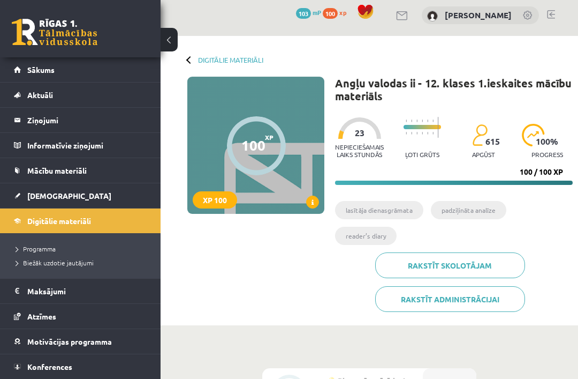
click at [89, 71] on link "Sākums" at bounding box center [80, 69] width 133 height 25
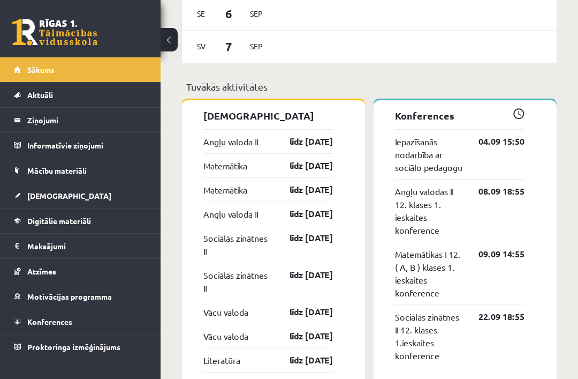
scroll to position [961, 0]
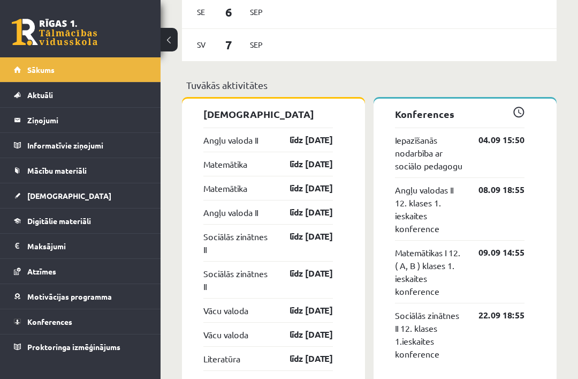
click at [293, 141] on link "līdz [DATE]" at bounding box center [302, 139] width 62 height 13
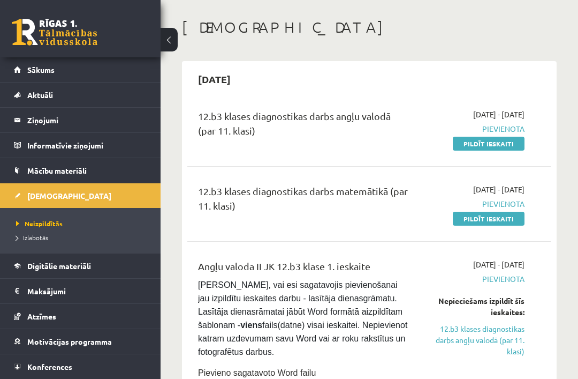
scroll to position [43, 0]
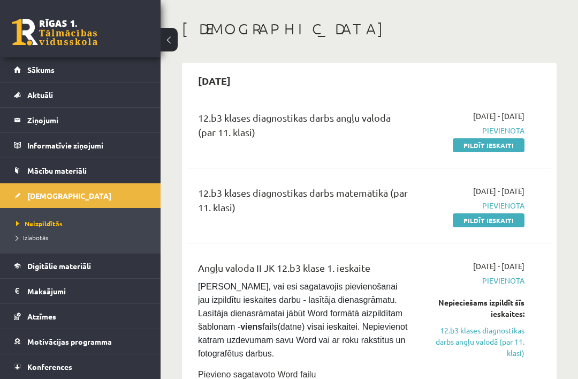
click at [481, 147] on link "Pildīt ieskaiti" at bounding box center [489, 145] width 72 height 14
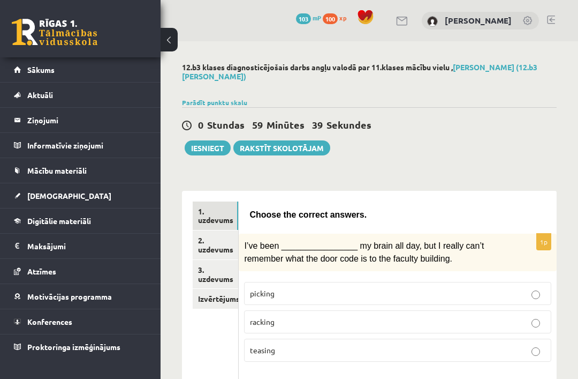
click at [216, 246] on link "2. uzdevums" at bounding box center [216, 244] width 46 height 29
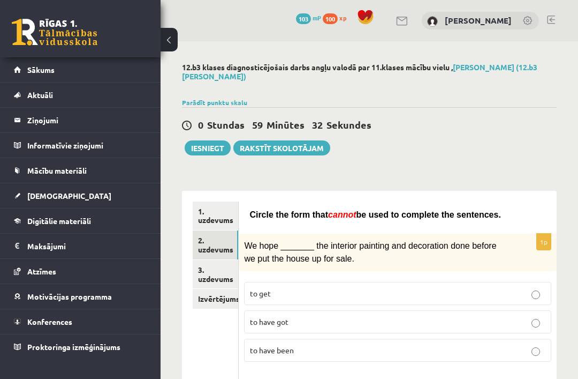
click at [219, 268] on link "3. uzdevums" at bounding box center [216, 274] width 46 height 29
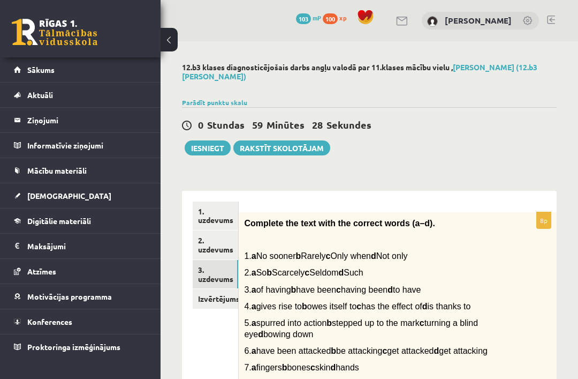
click at [222, 295] on link "Izvērtējums!" at bounding box center [216, 299] width 46 height 20
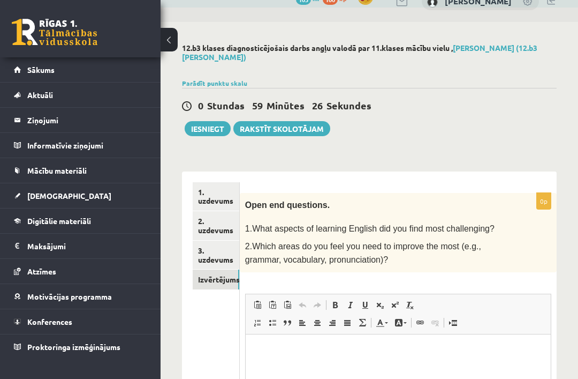
scroll to position [21, 0]
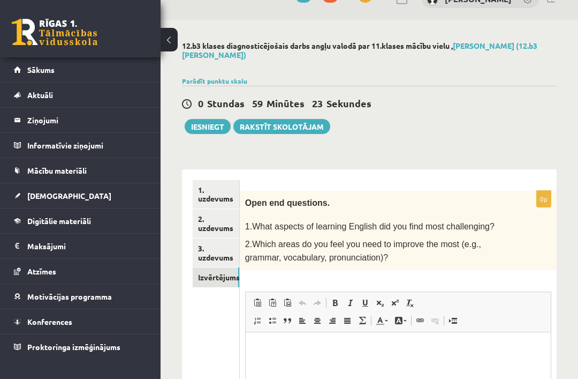
click at [227, 194] on link "1. uzdevums" at bounding box center [216, 194] width 47 height 29
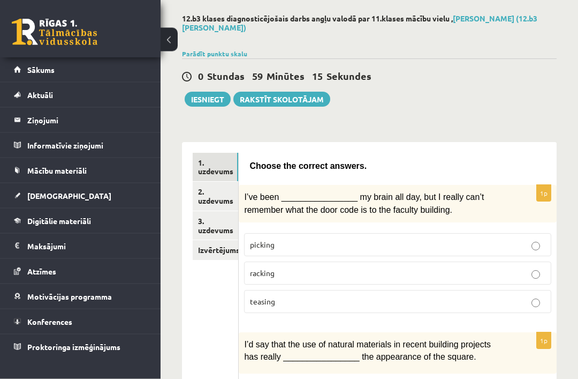
scroll to position [57, 0]
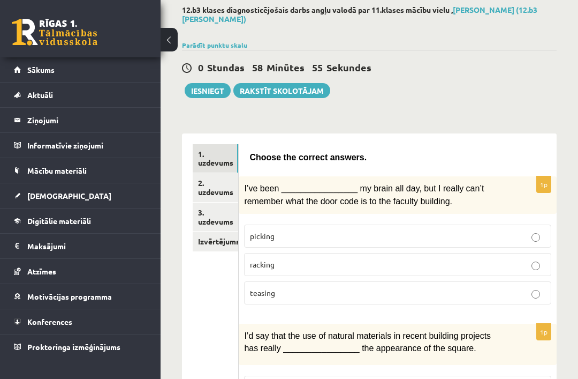
click at [429, 230] on p "picking" at bounding box center [398, 235] width 296 height 11
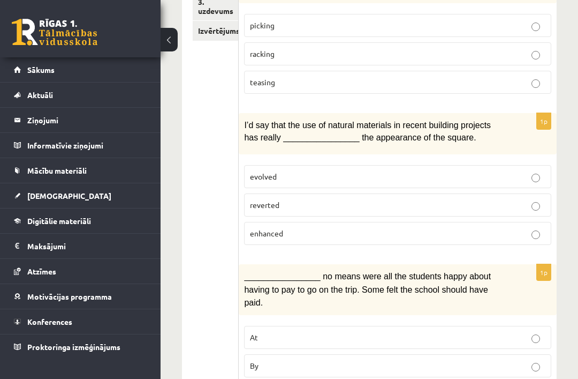
scroll to position [268, 0]
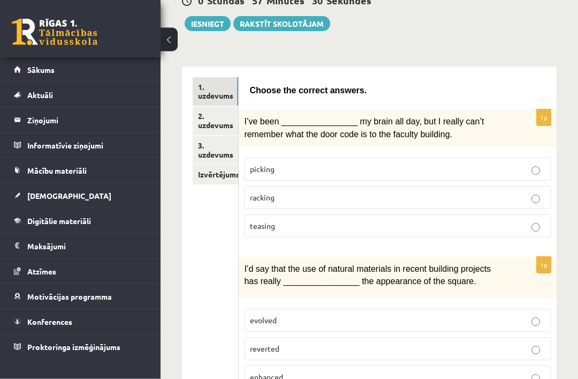
click at [471, 192] on p "racking" at bounding box center [398, 197] width 296 height 11
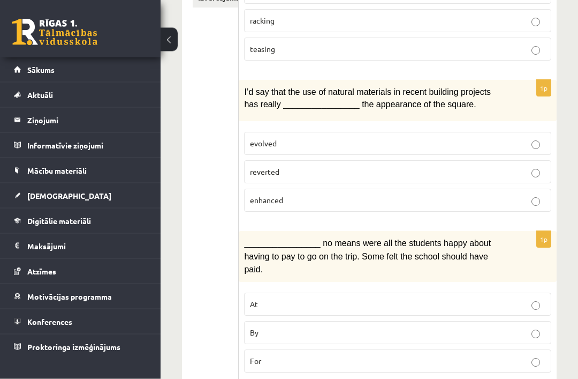
scroll to position [301, 0]
click at [507, 195] on p "enhanced" at bounding box center [398, 199] width 296 height 11
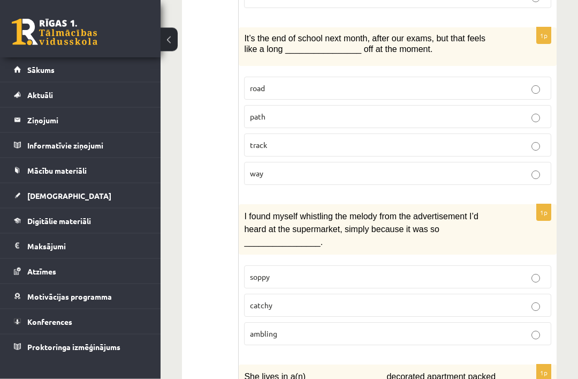
scroll to position [666, 0]
click at [404, 171] on p "way" at bounding box center [398, 172] width 296 height 11
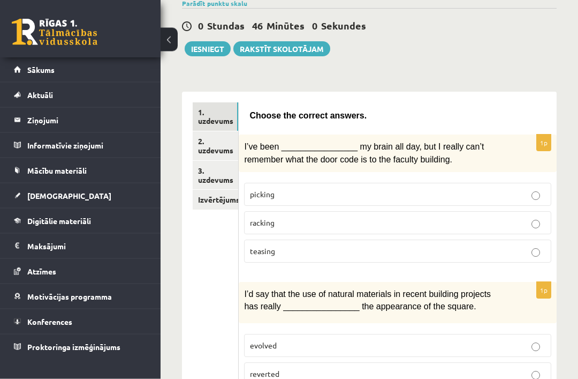
scroll to position [92, 0]
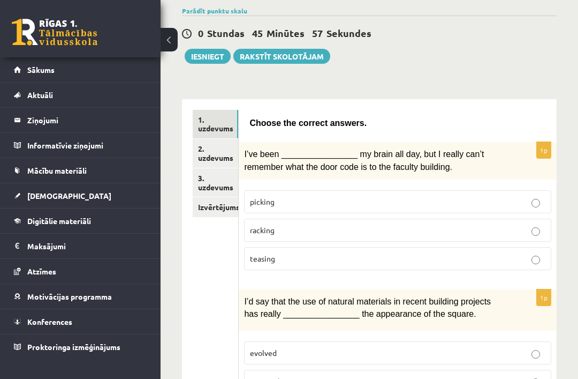
click at [222, 148] on link "2. uzdevums" at bounding box center [216, 153] width 46 height 29
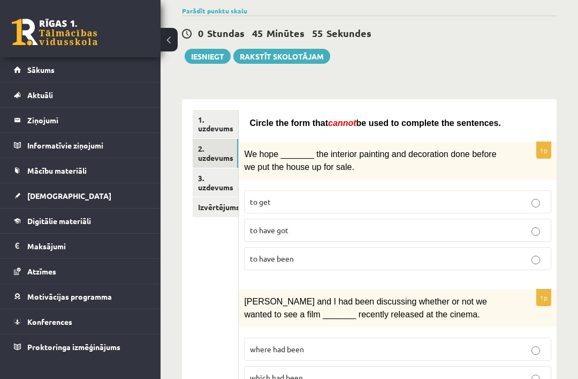
click at [219, 178] on link "3. uzdevums" at bounding box center [216, 182] width 46 height 29
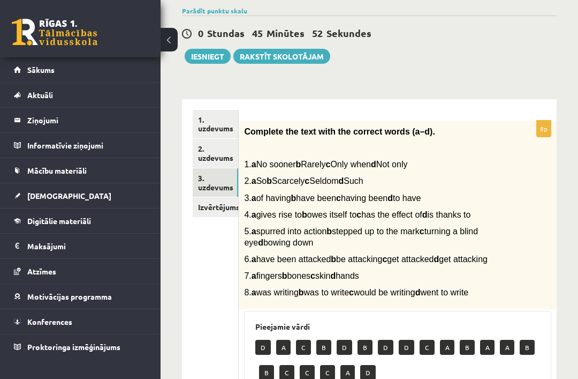
click at [217, 121] on link "1. uzdevums" at bounding box center [216, 124] width 46 height 29
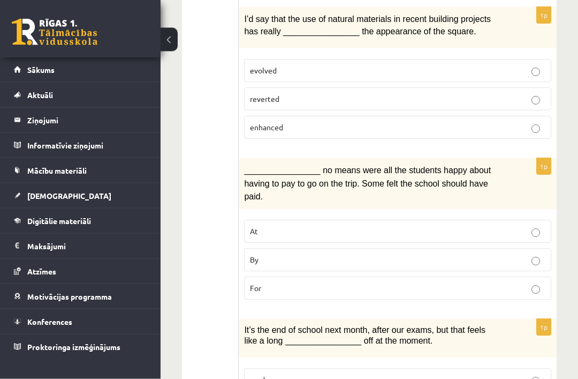
scroll to position [374, 0]
click at [436, 254] on p "By" at bounding box center [398, 259] width 296 height 11
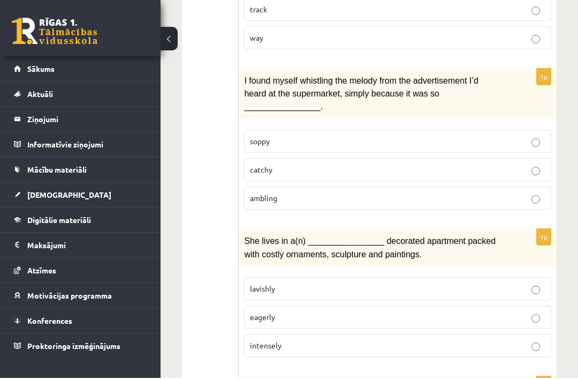
scroll to position [800, 0]
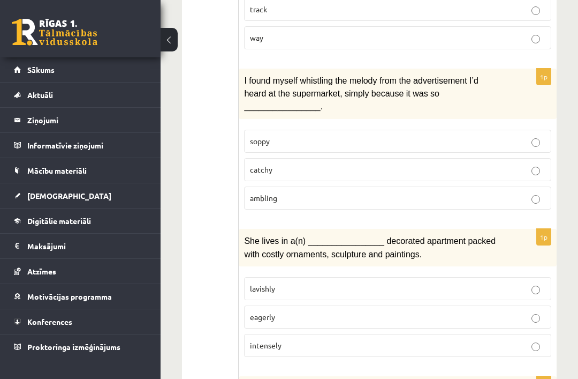
click at [268, 158] on label "catchy" at bounding box center [397, 169] width 307 height 23
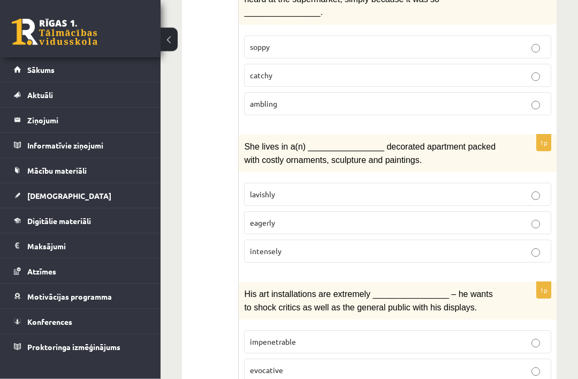
scroll to position [895, 0]
click at [275, 189] on span "lavishly" at bounding box center [262, 194] width 25 height 10
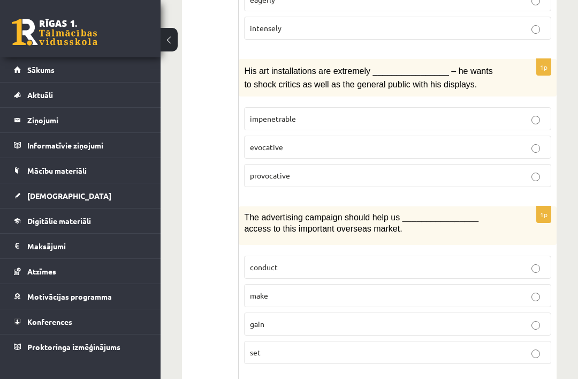
scroll to position [1117, 0]
click at [274, 171] on label "provocative" at bounding box center [397, 175] width 307 height 23
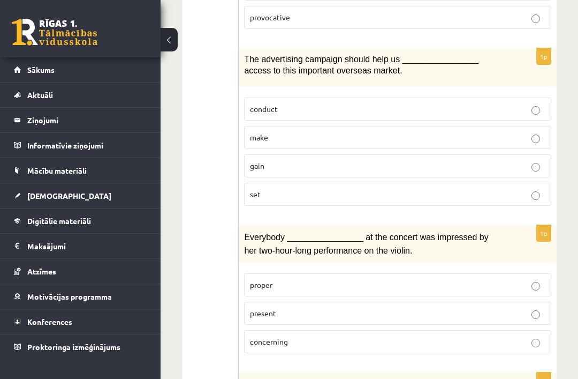
scroll to position [1275, 0]
click at [266, 155] on label "gain" at bounding box center [397, 166] width 307 height 23
click at [369, 308] on p "present" at bounding box center [398, 313] width 296 height 11
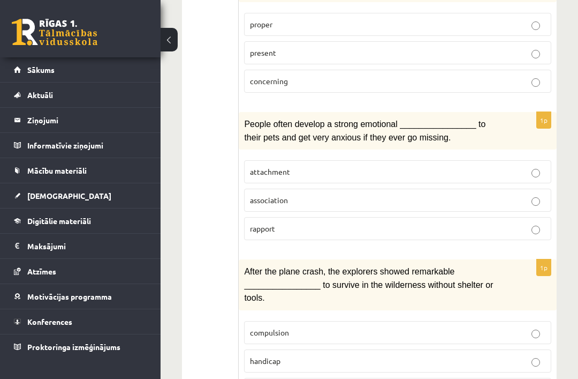
scroll to position [1536, 0]
click at [504, 165] on p "attachment" at bounding box center [398, 170] width 296 height 11
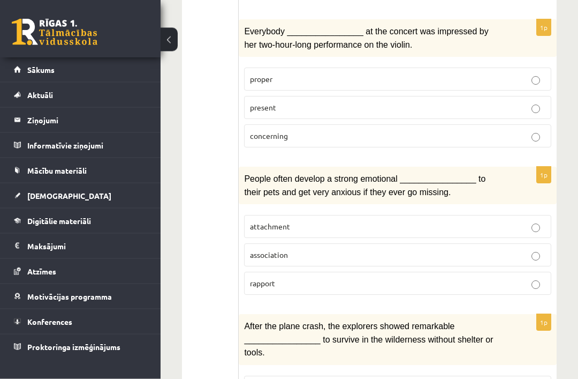
scroll to position [1481, 0]
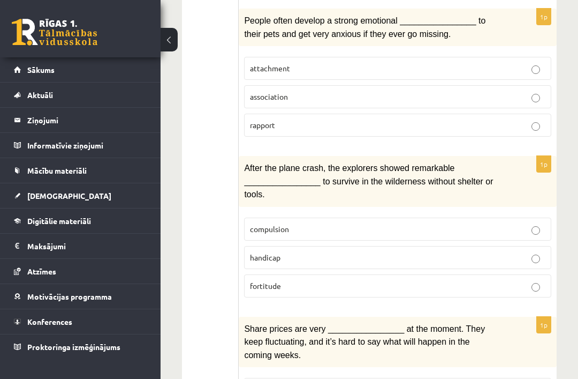
scroll to position [1707, 0]
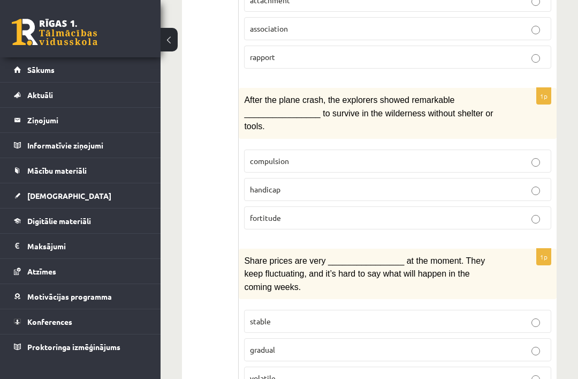
click at [549, 178] on label "handicap" at bounding box center [397, 189] width 307 height 23
click at [531, 206] on label "fortitude" at bounding box center [397, 217] width 307 height 23
click at [546, 206] on label "fortitude" at bounding box center [397, 217] width 307 height 23
click at [515, 366] on label "volatile" at bounding box center [397, 377] width 307 height 23
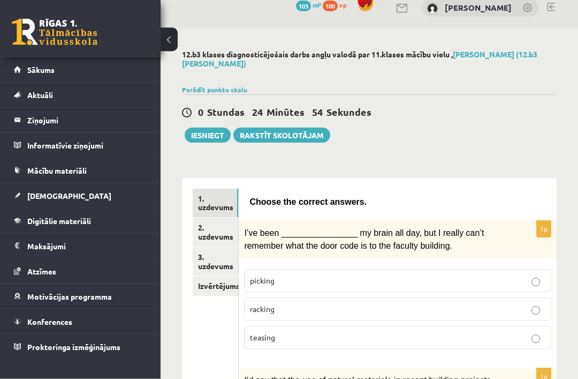
scroll to position [0, 0]
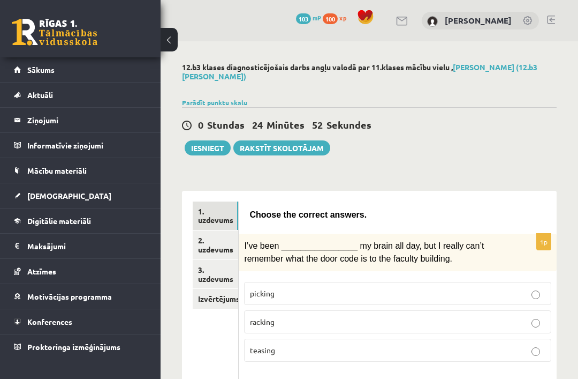
click at [222, 245] on link "2. uzdevums" at bounding box center [216, 244] width 46 height 29
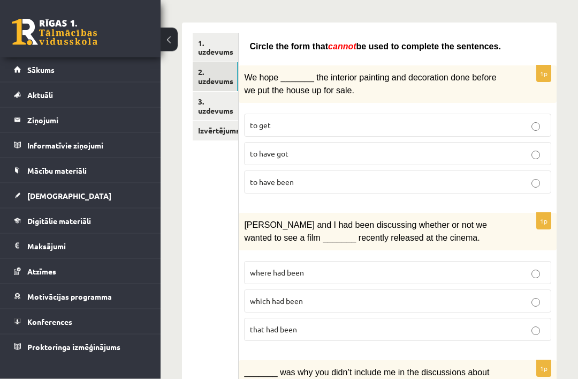
scroll to position [167, 0]
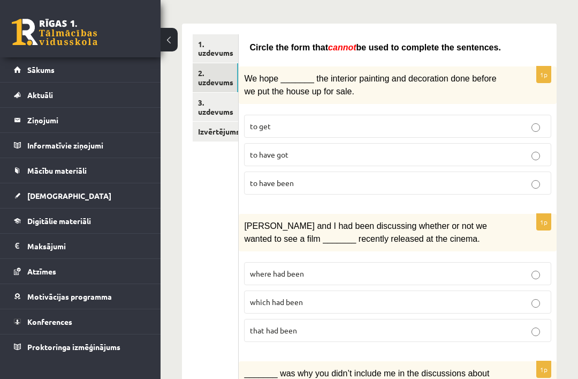
click at [233, 108] on link "3. uzdevums" at bounding box center [216, 107] width 46 height 29
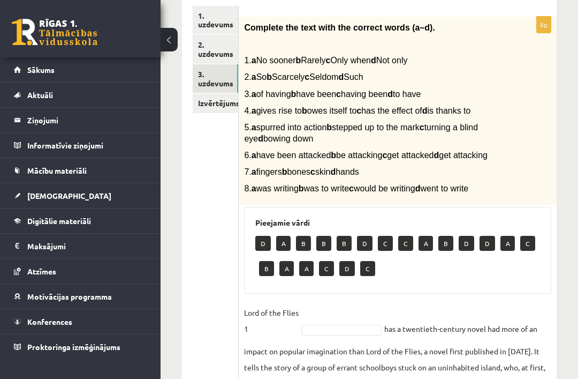
scroll to position [190, 0]
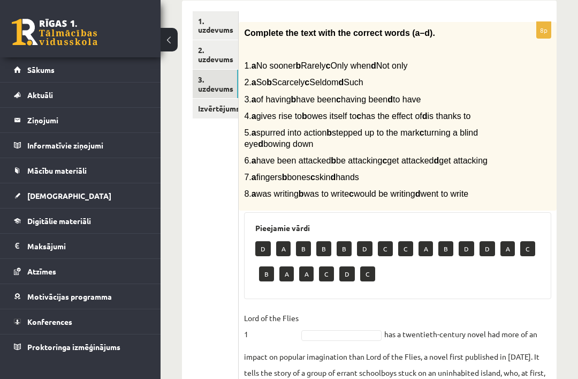
click at [279, 282] on div "Pieejamie vārdi D A B B B D C C A B D D A C B A A C D C" at bounding box center [397, 255] width 307 height 87
click at [270, 256] on p "D" at bounding box center [263, 248] width 16 height 15
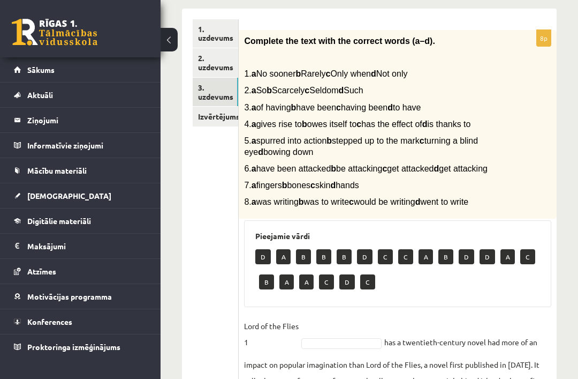
scroll to position [180, 0]
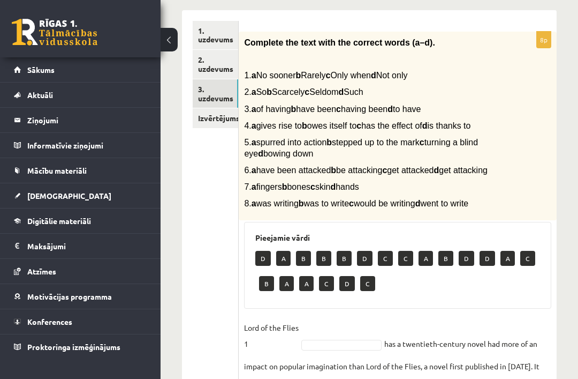
click at [268, 266] on p "D" at bounding box center [263, 258] width 16 height 15
click at [267, 266] on p "D" at bounding box center [263, 258] width 16 height 15
click at [314, 297] on div "D A B B B D C C A B D D A C B A A C D C" at bounding box center [397, 272] width 285 height 50
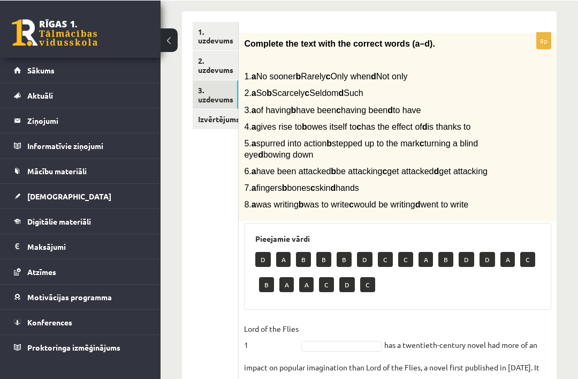
scroll to position [179, 0]
click at [223, 56] on link "2. uzdevums" at bounding box center [216, 65] width 46 height 29
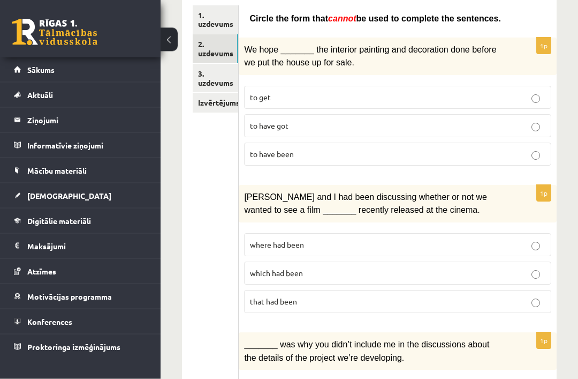
scroll to position [196, 0]
click at [215, 79] on link "3. uzdevums" at bounding box center [216, 78] width 46 height 29
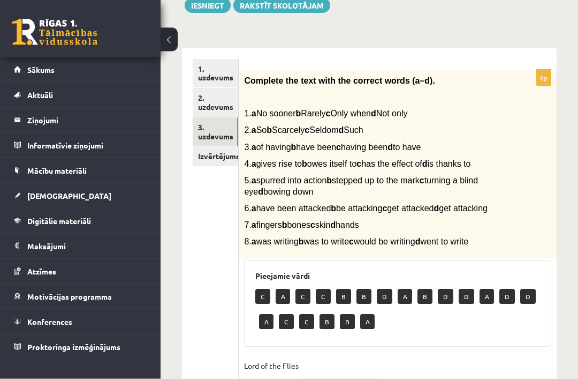
scroll to position [126, 0]
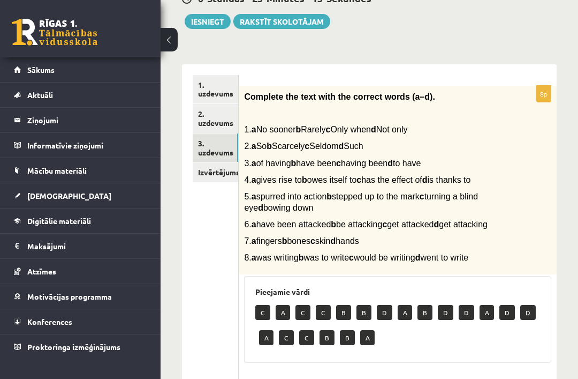
click at [218, 118] on link "2. uzdevums" at bounding box center [216, 118] width 46 height 29
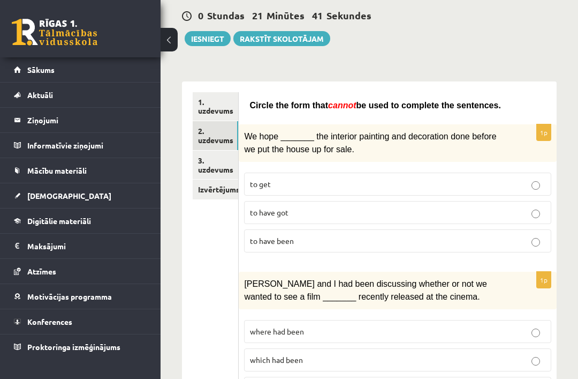
scroll to position [110, 0]
click at [279, 206] on p "to have got" at bounding box center [398, 211] width 296 height 11
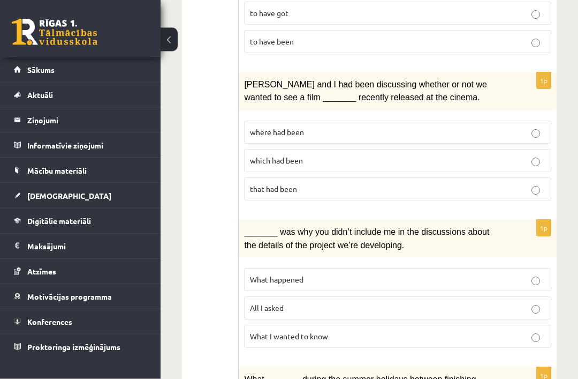
scroll to position [308, 0]
click at [333, 129] on p "where had been" at bounding box center [398, 131] width 296 height 11
click at [519, 281] on label "What happened" at bounding box center [397, 279] width 307 height 23
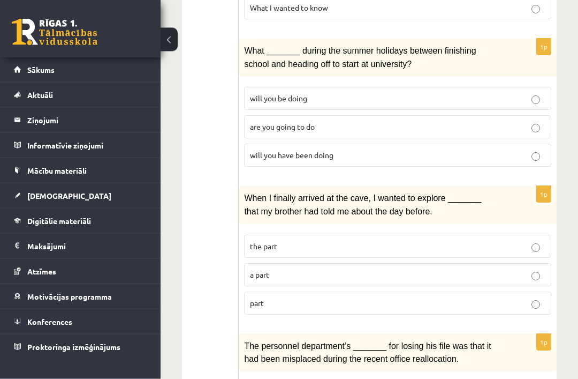
scroll to position [633, 0]
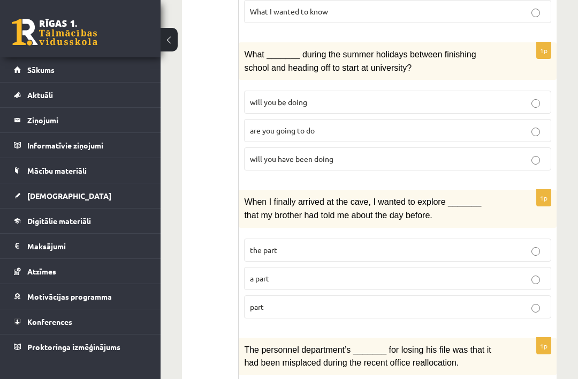
click at [274, 158] on label "will you have been doing" at bounding box center [397, 158] width 307 height 23
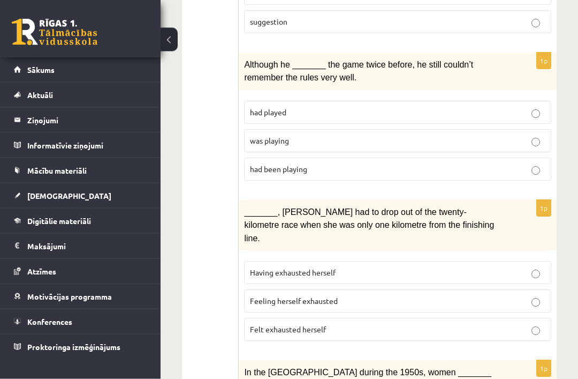
scroll to position [1065, 0]
click at [403, 107] on p "had played" at bounding box center [398, 112] width 296 height 11
click at [421, 110] on label "had played" at bounding box center [397, 112] width 307 height 23
click at [408, 136] on label "was playing" at bounding box center [397, 140] width 307 height 23
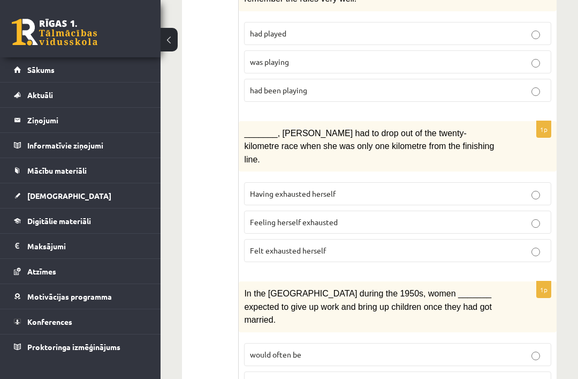
scroll to position [1159, 0]
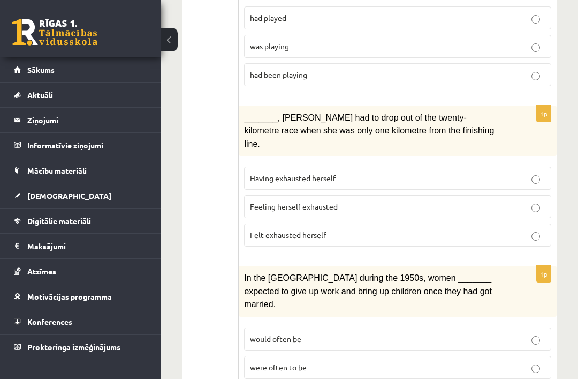
click at [411, 229] on p "Felt exhausted herself" at bounding box center [398, 234] width 296 height 11
click at [460, 229] on p "Felt exhausted herself" at bounding box center [398, 234] width 296 height 11
click at [516, 229] on p "Felt exhausted herself" at bounding box center [398, 234] width 296 height 11
click at [521, 201] on p "Feeling herself exhausted" at bounding box center [398, 206] width 296 height 11
click at [498, 172] on p "Having exhausted herself" at bounding box center [398, 177] width 296 height 11
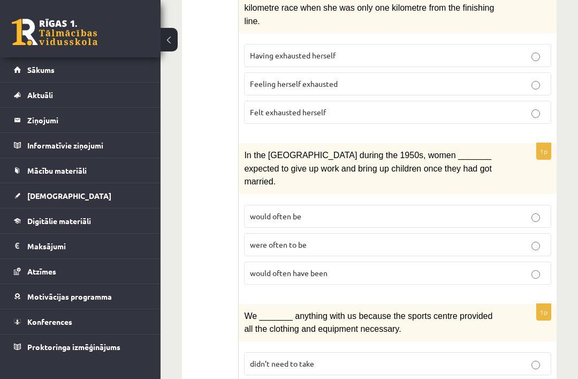
scroll to position [1299, 0]
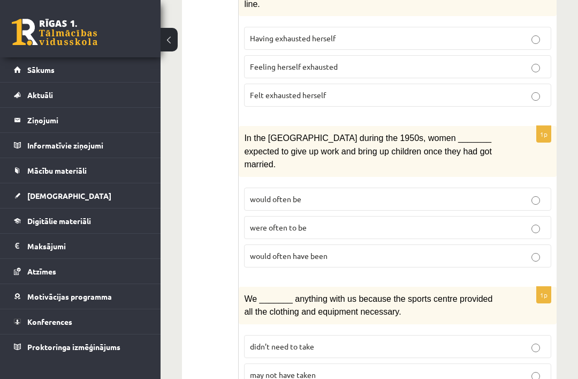
click at [365, 216] on label "were often to be" at bounding box center [397, 227] width 307 height 23
click at [401, 369] on p "may not have taken" at bounding box center [398, 374] width 296 height 11
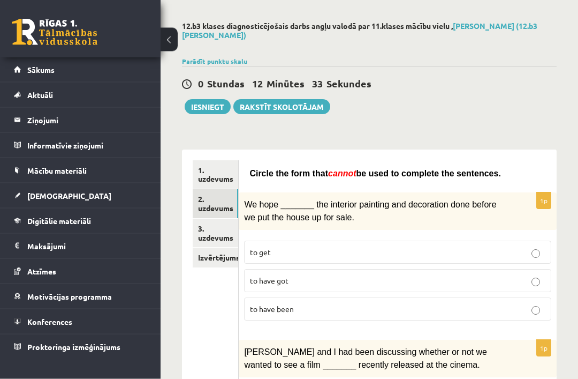
scroll to position [41, 0]
click at [215, 232] on link "3. uzdevums" at bounding box center [216, 232] width 46 height 29
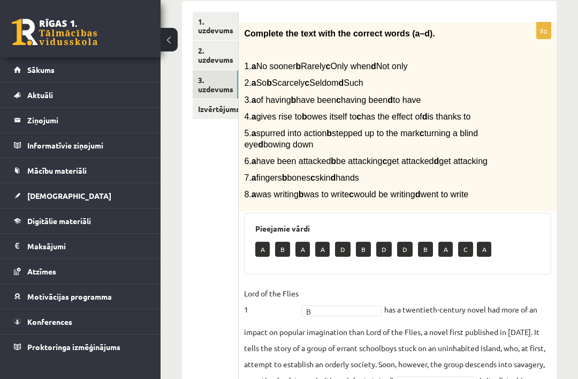
scroll to position [189, 0]
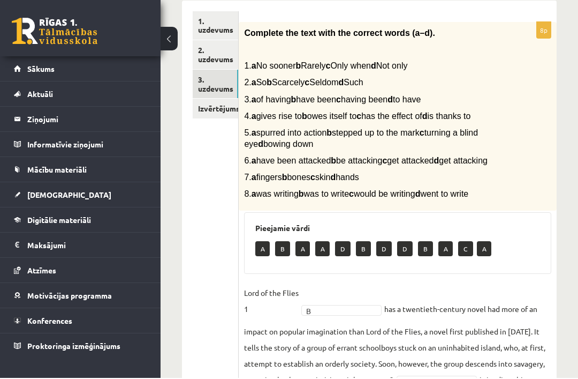
click at [212, 50] on link "2. uzdevums" at bounding box center [216, 55] width 46 height 29
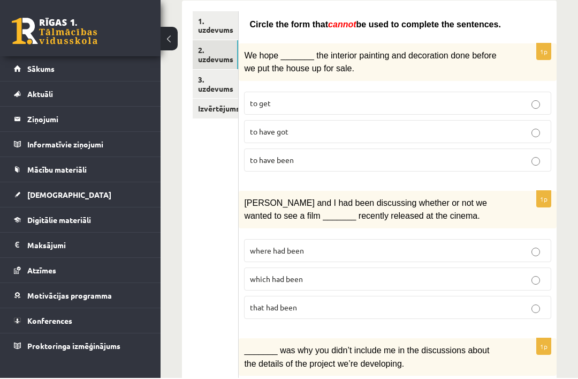
scroll to position [191, 0]
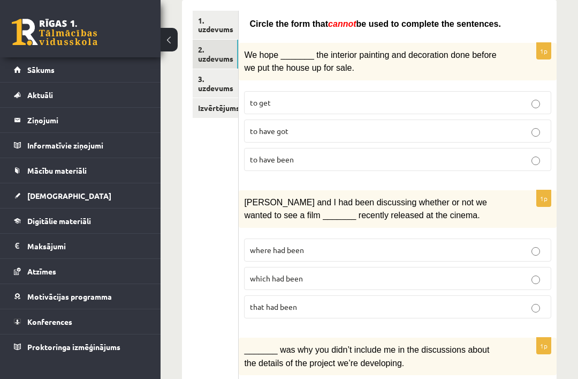
click at [220, 18] on link "1. uzdevums" at bounding box center [216, 25] width 46 height 29
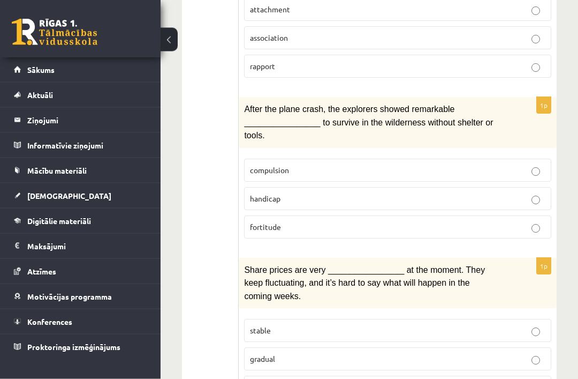
scroll to position [1707, 0]
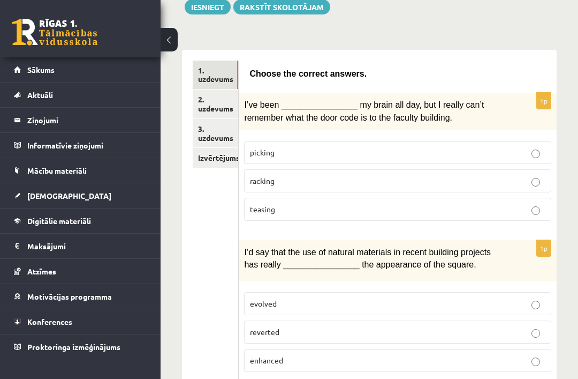
click at [213, 161] on link "Izvērtējums!" at bounding box center [216, 158] width 46 height 20
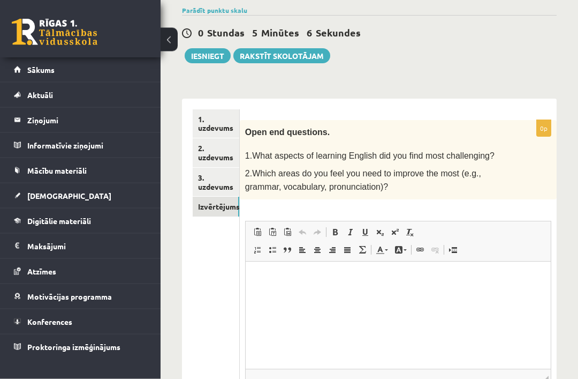
scroll to position [92, 0]
click at [426, 266] on html at bounding box center [397, 277] width 305 height 33
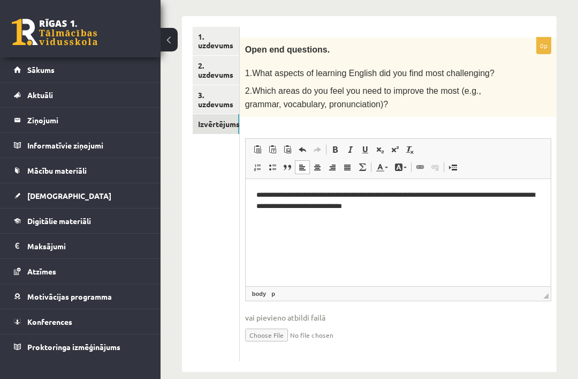
scroll to position [181, 0]
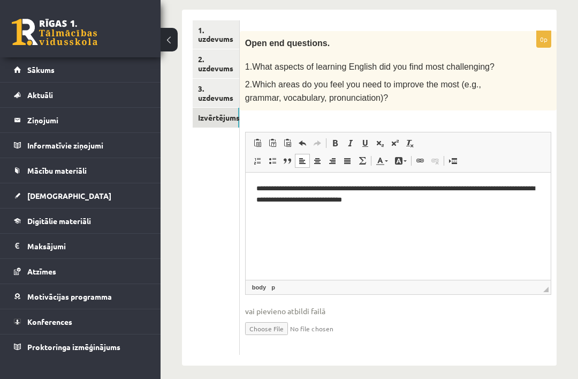
click at [492, 284] on span "◢ Путь элементов body p" at bounding box center [398, 287] width 305 height 14
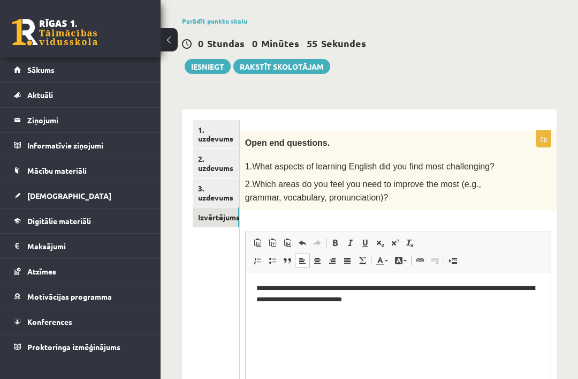
scroll to position [67, 0]
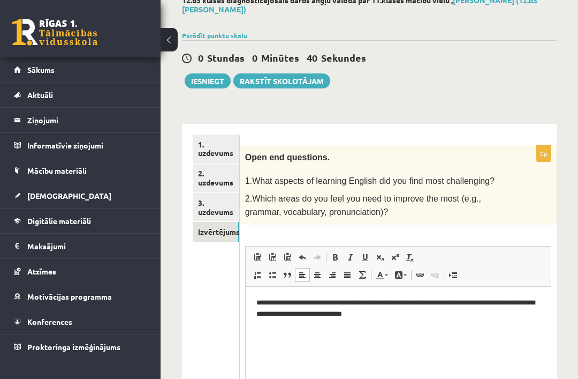
click at [211, 78] on button "Iesniegt" at bounding box center [208, 80] width 46 height 15
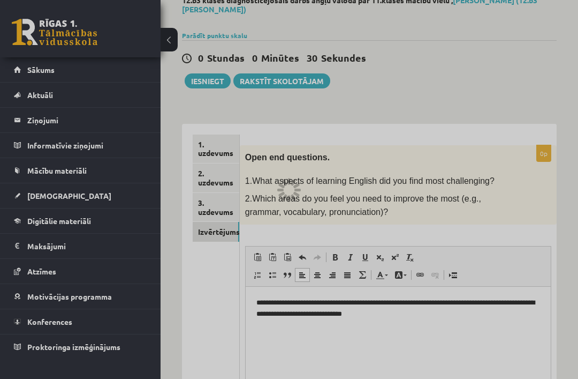
scroll to position [101, 0]
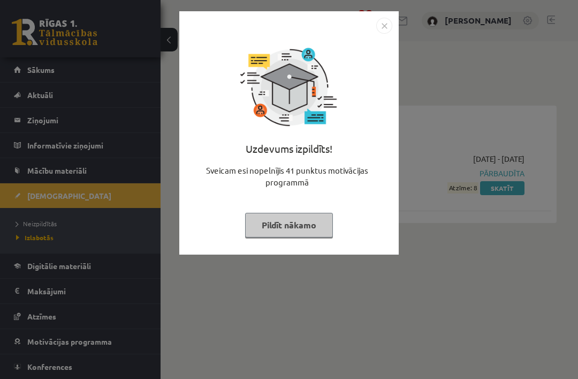
click at [329, 231] on button "Pildīt nākamo" at bounding box center [289, 225] width 88 height 25
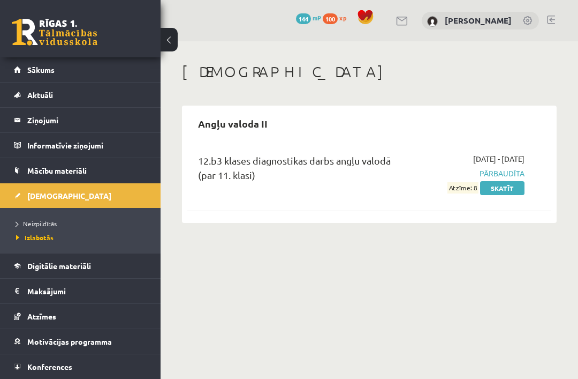
click at [510, 186] on link "Skatīt" at bounding box center [502, 188] width 44 height 14
click at [508, 186] on link "Skatīt" at bounding box center [502, 188] width 44 height 14
click at [505, 174] on span "Pārbaudīta" at bounding box center [476, 173] width 98 height 11
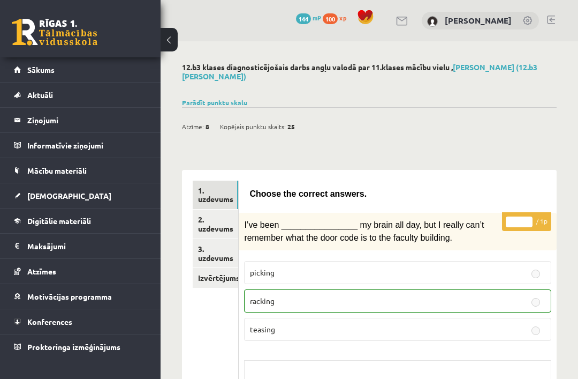
click at [224, 229] on link "2. uzdevums" at bounding box center [216, 223] width 46 height 29
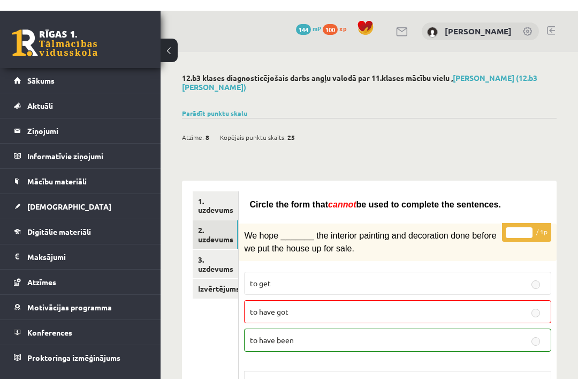
click at [216, 250] on link "3. uzdevums" at bounding box center [216, 253] width 46 height 29
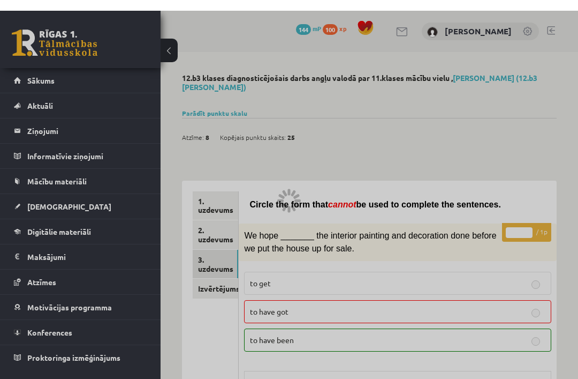
click at [223, 245] on div at bounding box center [289, 189] width 578 height 379
click at [214, 252] on div at bounding box center [289, 189] width 578 height 379
click at [208, 251] on div at bounding box center [289, 189] width 578 height 379
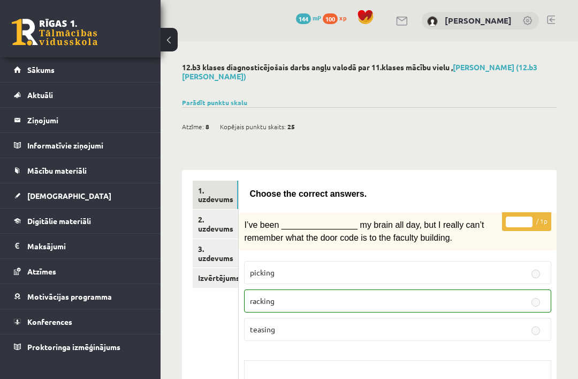
click at [231, 260] on link "3. uzdevums" at bounding box center [216, 253] width 46 height 29
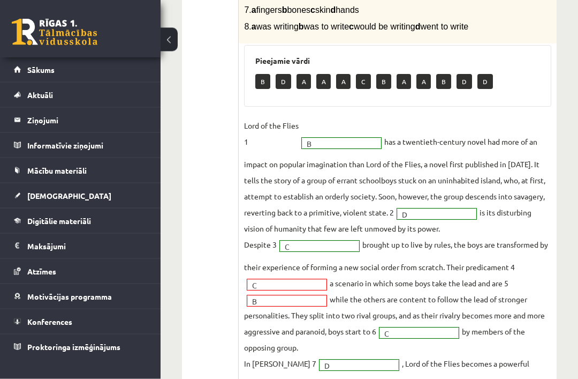
scroll to position [323, 0]
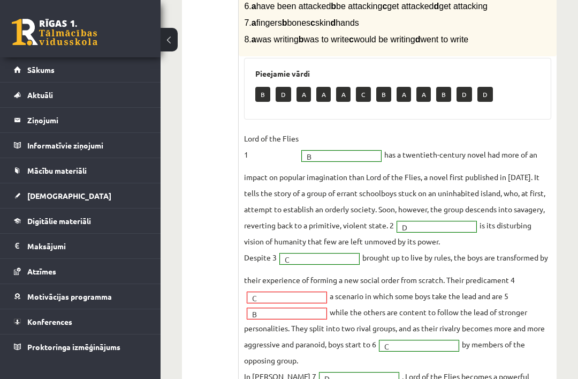
click at [54, 70] on span "Sākums" at bounding box center [40, 70] width 27 height 10
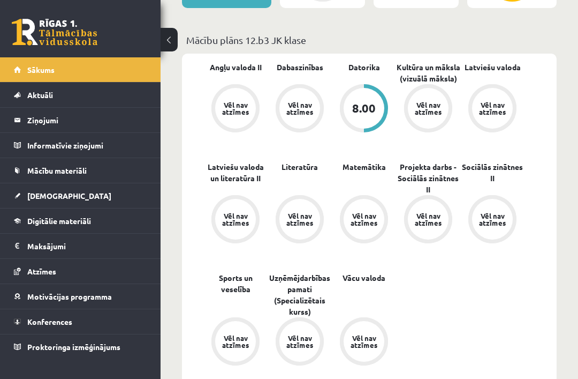
scroll to position [329, 0]
